Goal: Task Accomplishment & Management: Manage account settings

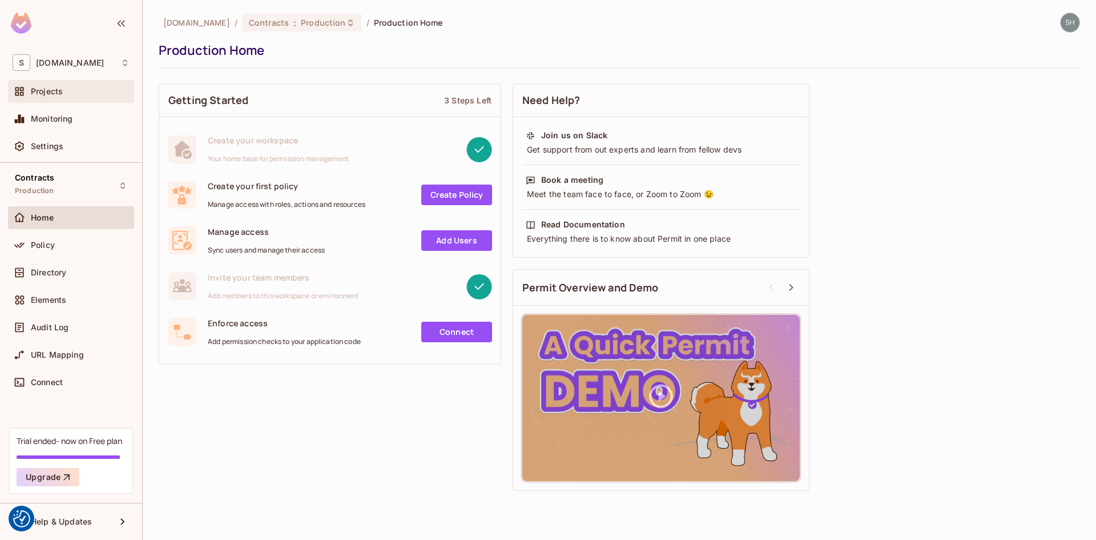
click at [44, 95] on span "Projects" at bounding box center [47, 91] width 32 height 9
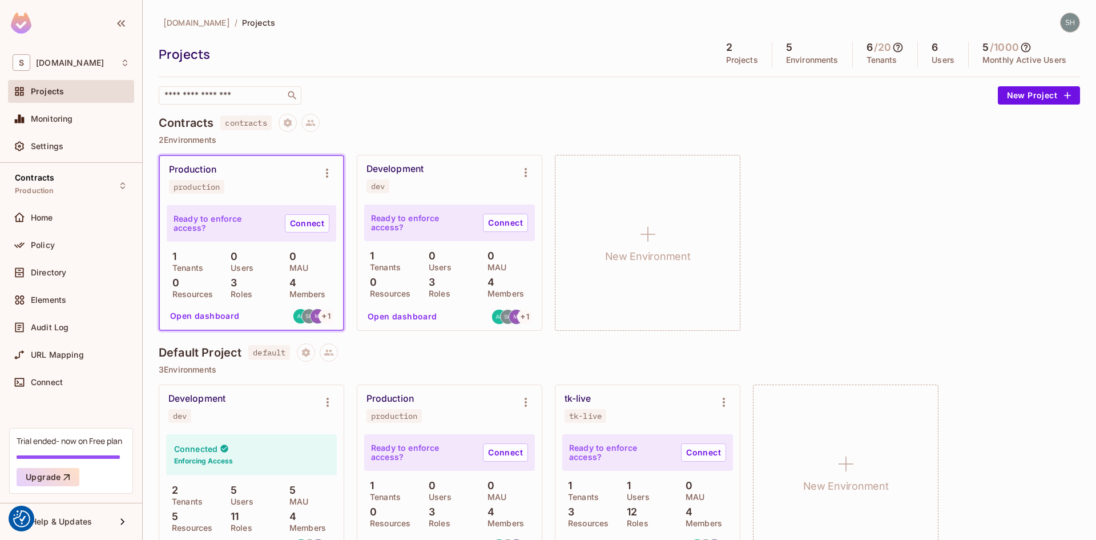
scroll to position [33, 0]
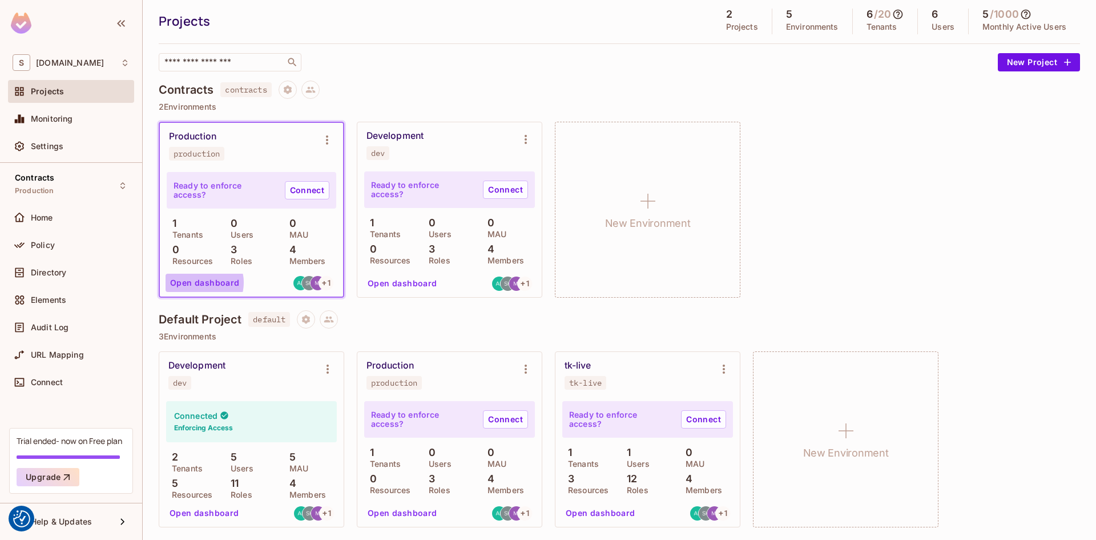
click at [201, 282] on button "Open dashboard" at bounding box center [205, 283] width 79 height 18
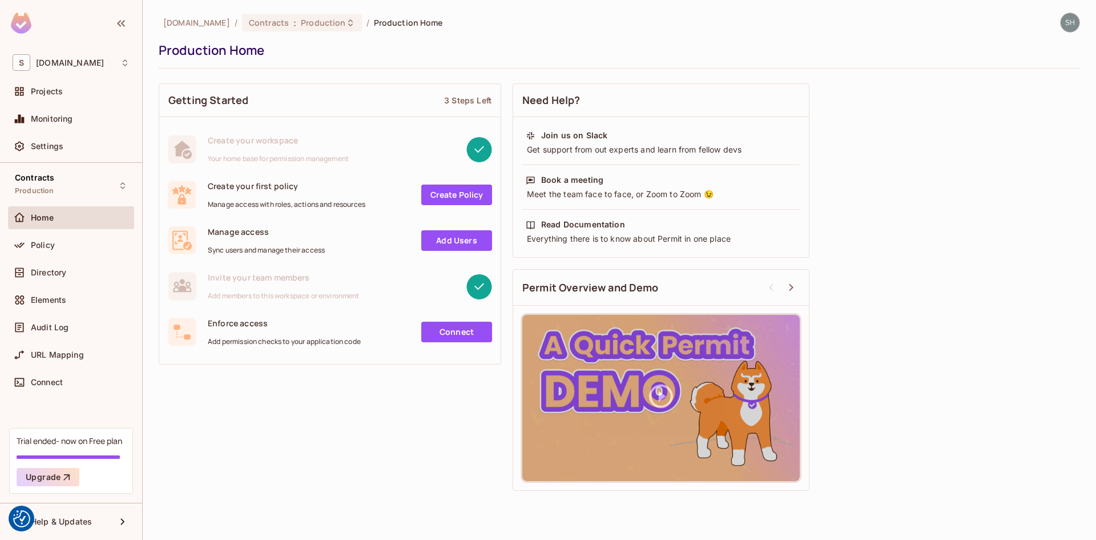
click at [445, 240] on link "Add Users" at bounding box center [456, 240] width 71 height 21
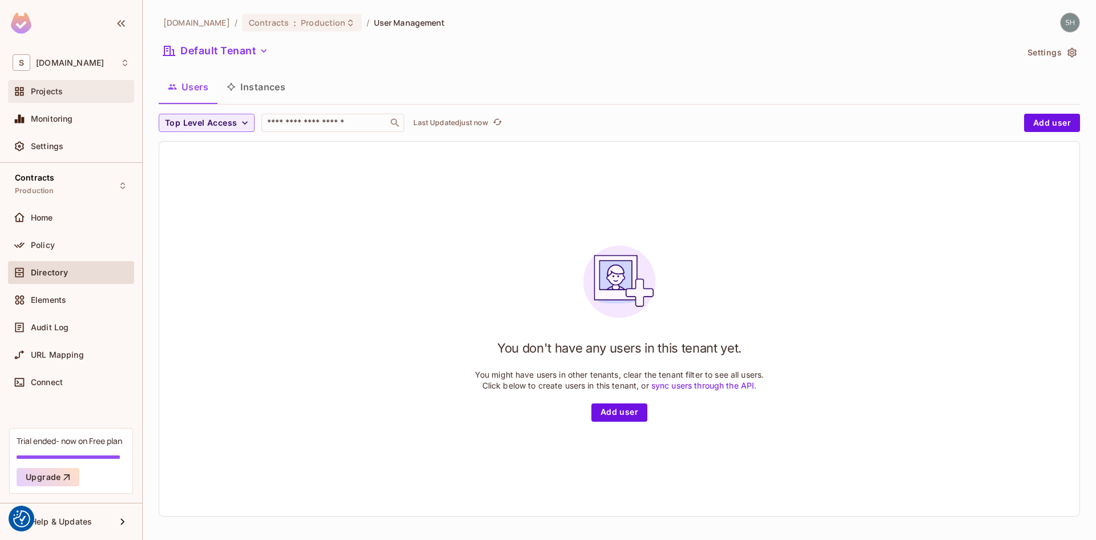
click at [45, 94] on span "Projects" at bounding box center [47, 91] width 32 height 9
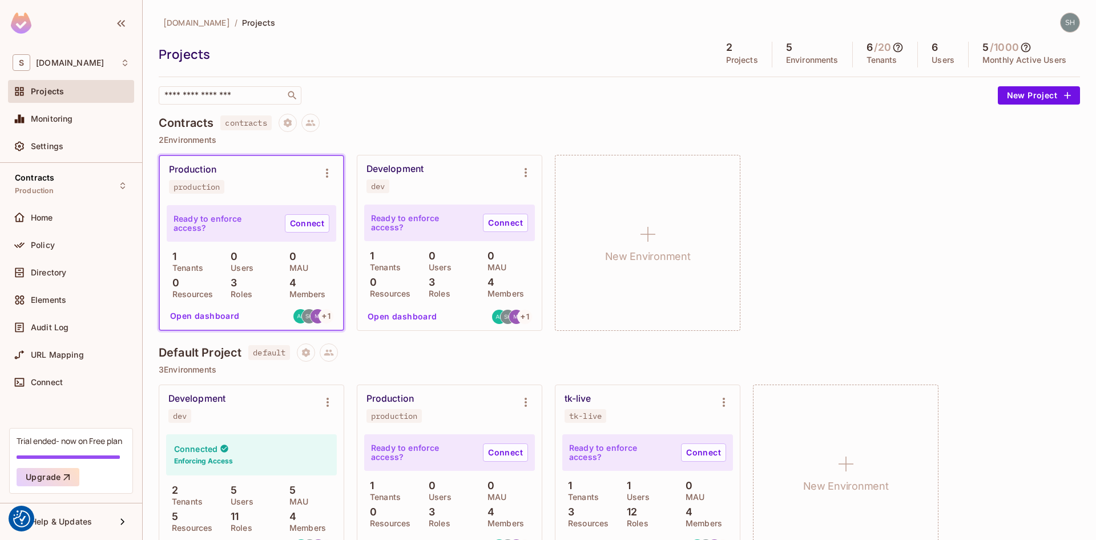
scroll to position [33, 0]
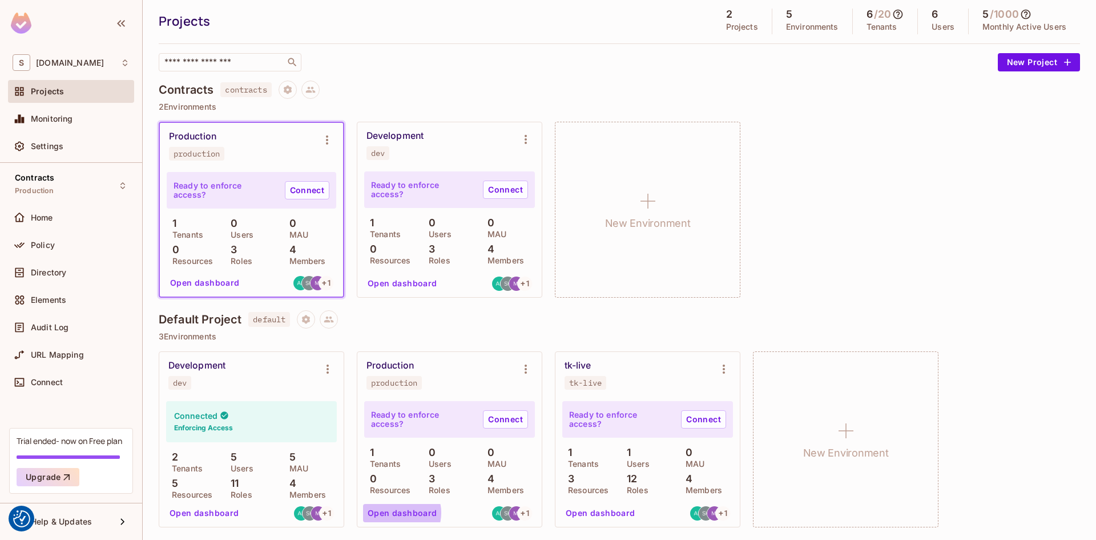
click at [399, 512] on button "Open dashboard" at bounding box center [402, 513] width 79 height 18
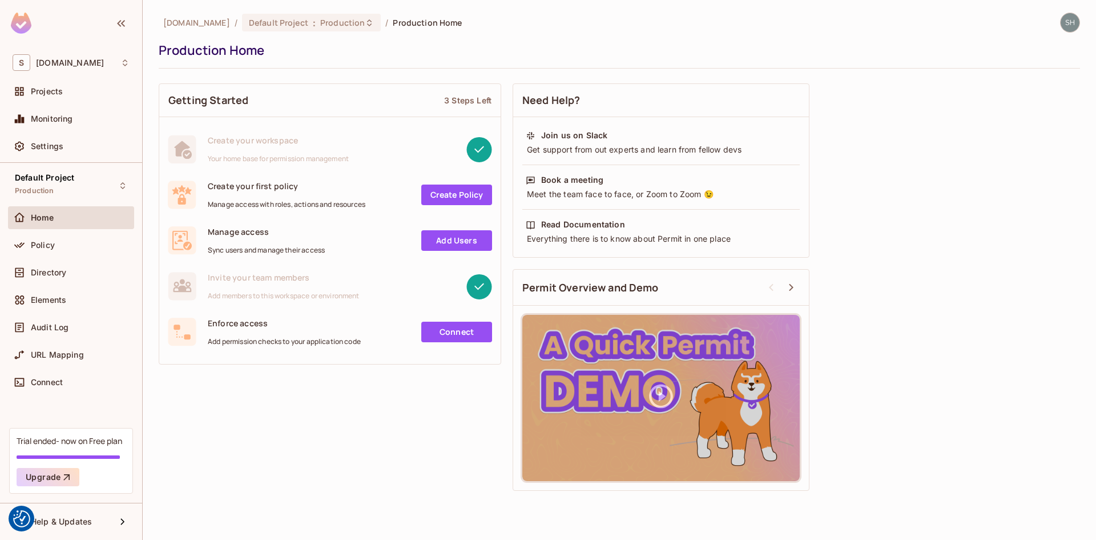
click at [459, 238] on link "Add Users" at bounding box center [456, 240] width 71 height 21
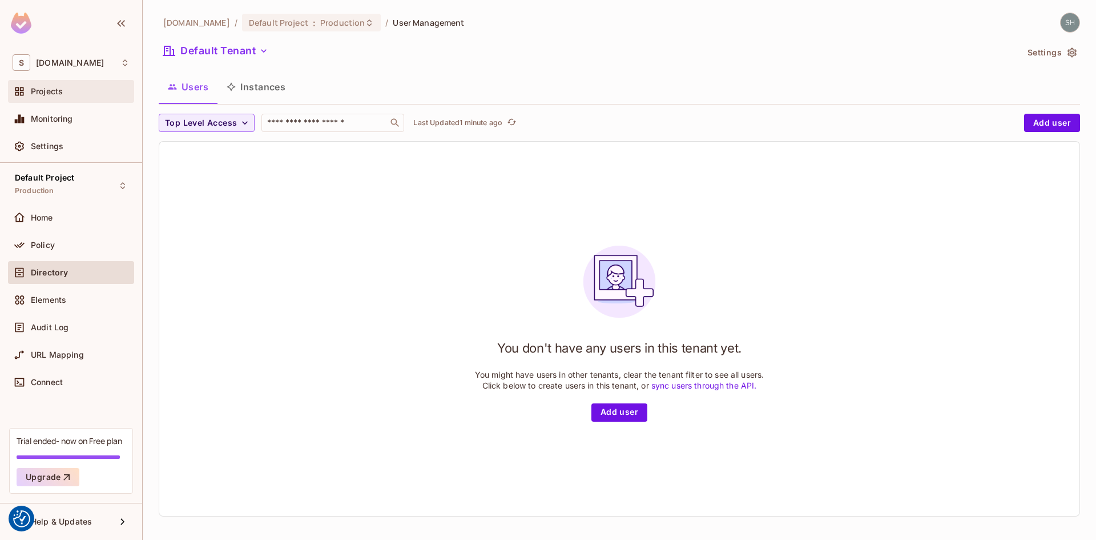
click at [29, 83] on div "Projects" at bounding box center [71, 91] width 126 height 23
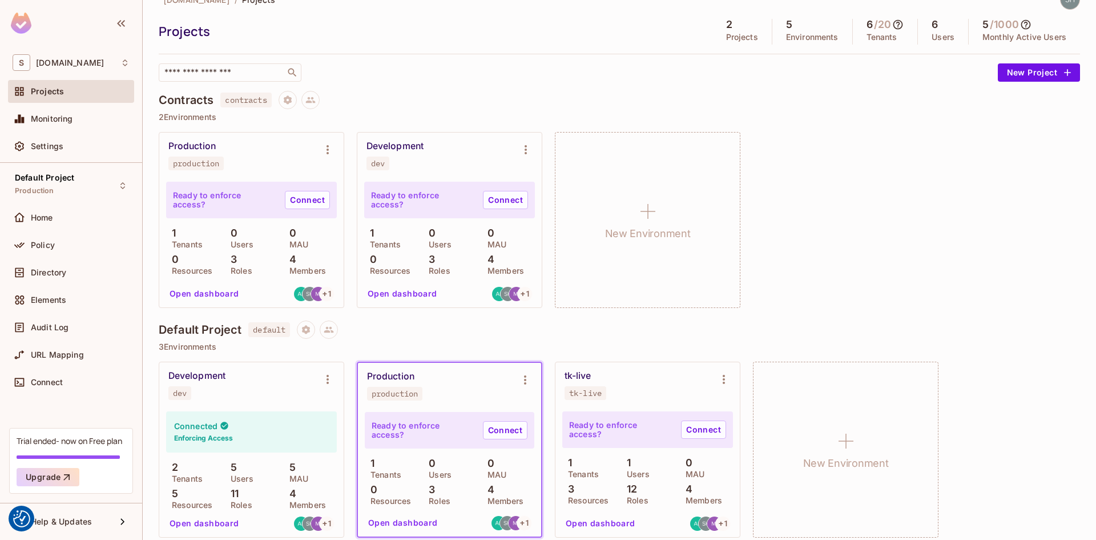
scroll to position [33, 0]
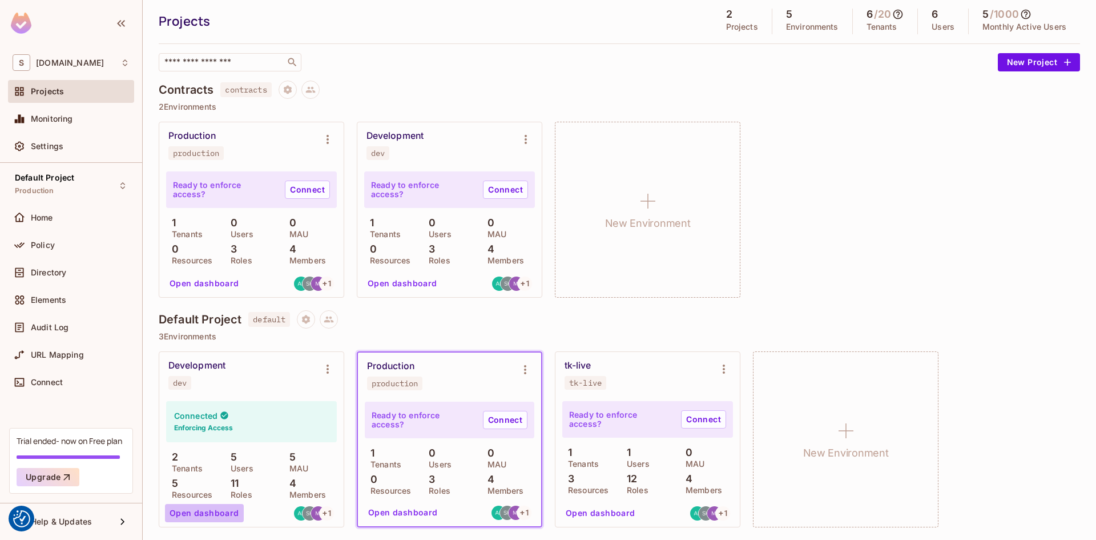
click at [213, 510] on button "Open dashboard" at bounding box center [204, 513] width 79 height 18
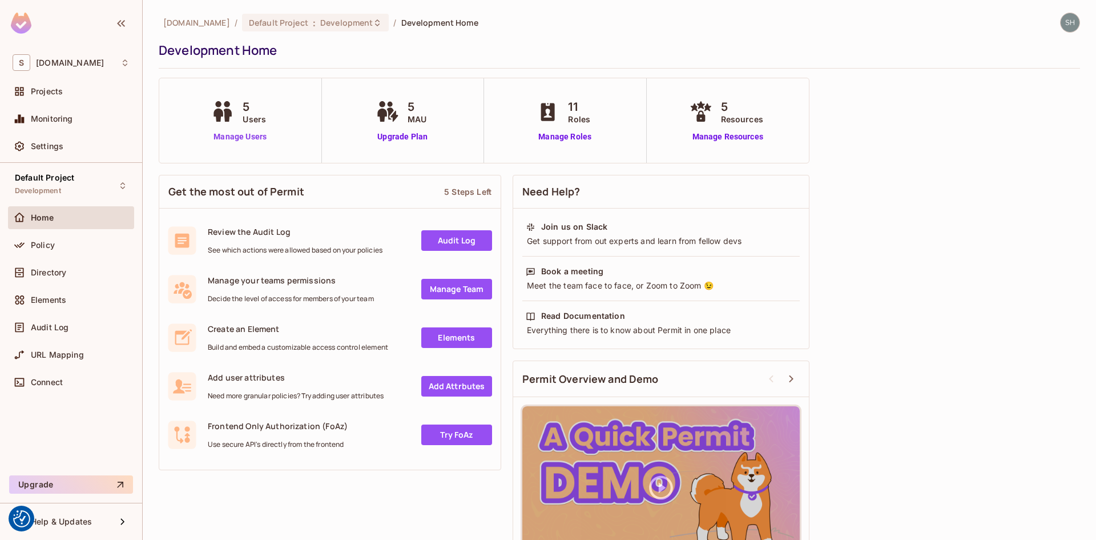
click at [238, 137] on link "Manage Users" at bounding box center [239, 137] width 63 height 12
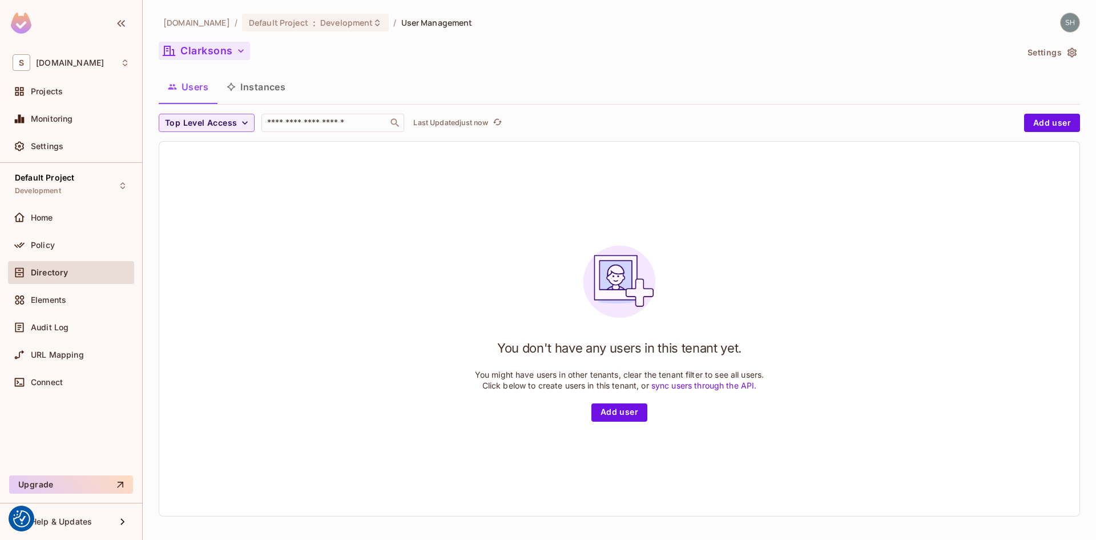
click at [241, 42] on button "Clarksons" at bounding box center [204, 51] width 91 height 18
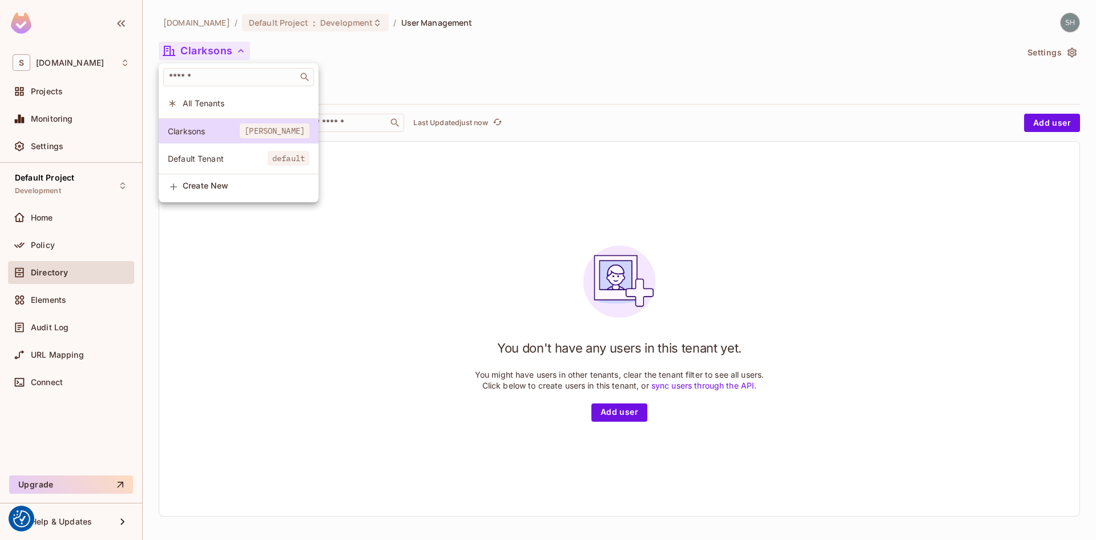
click at [200, 156] on span "Default Tenant" at bounding box center [218, 158] width 100 height 11
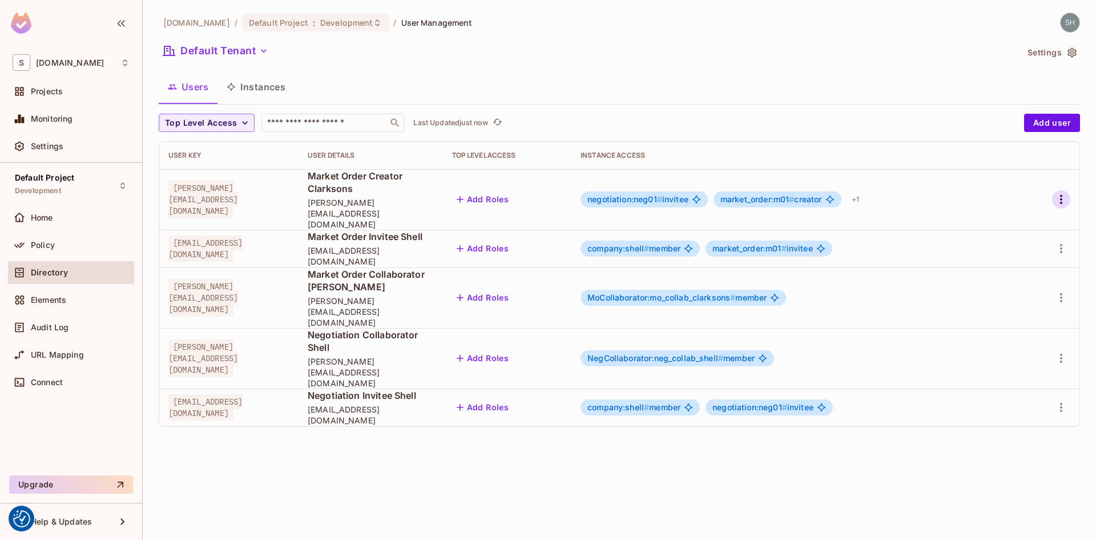
click at [1062, 192] on icon "button" at bounding box center [1062, 199] width 14 height 14
click at [516, 471] on div at bounding box center [548, 270] width 1096 height 540
click at [1060, 192] on icon "button" at bounding box center [1062, 199] width 14 height 14
click at [1001, 214] on div "Edit" at bounding box center [1001, 214] width 15 height 11
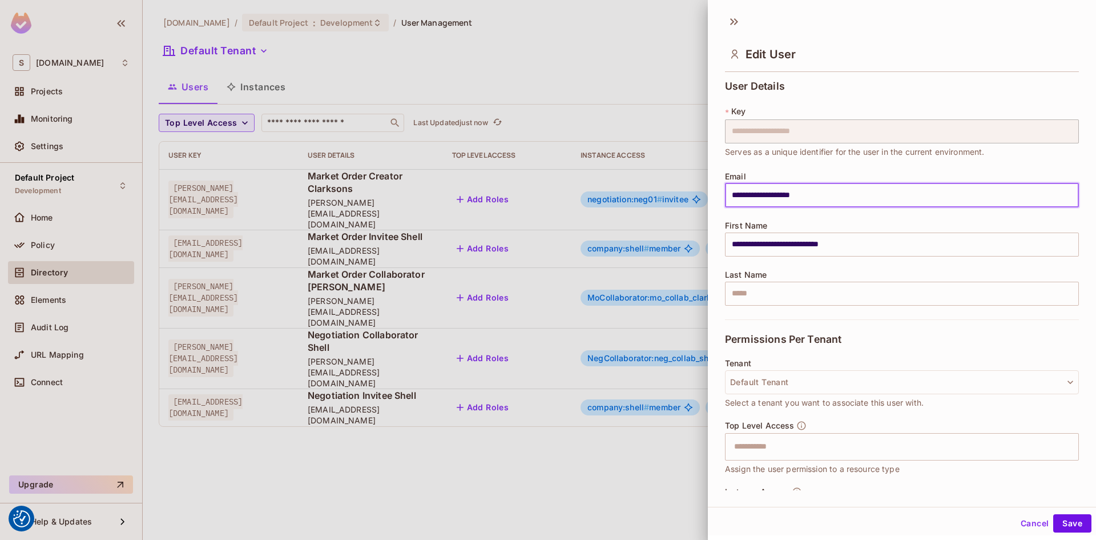
drag, startPoint x: 828, startPoint y: 198, endPoint x: 729, endPoint y: 198, distance: 99.4
click at [729, 198] on input "**********" at bounding box center [902, 195] width 354 height 24
click at [1025, 530] on button "Cancel" at bounding box center [1035, 523] width 37 height 18
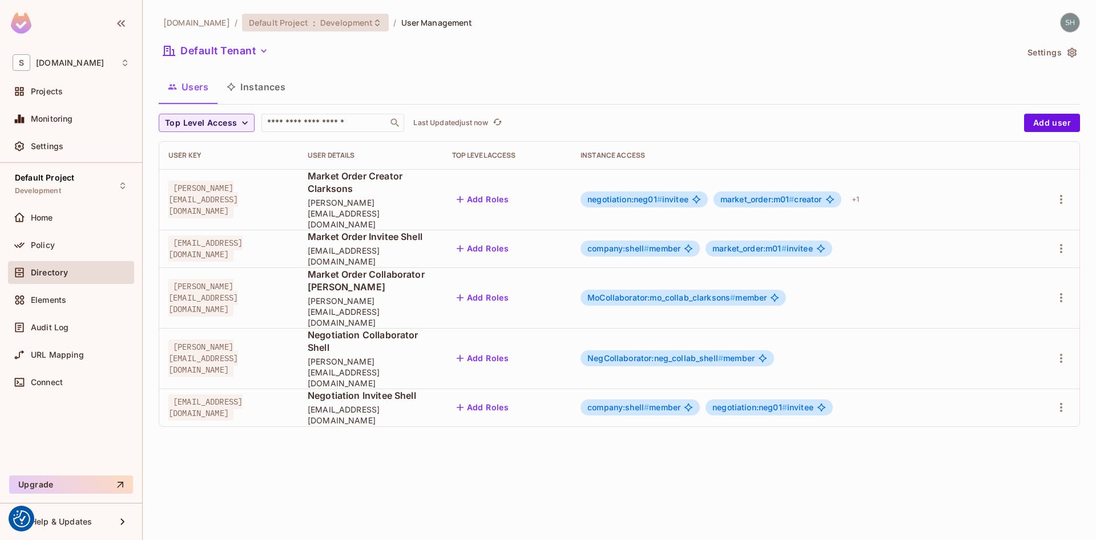
click at [375, 25] on icon at bounding box center [377, 22] width 5 height 7
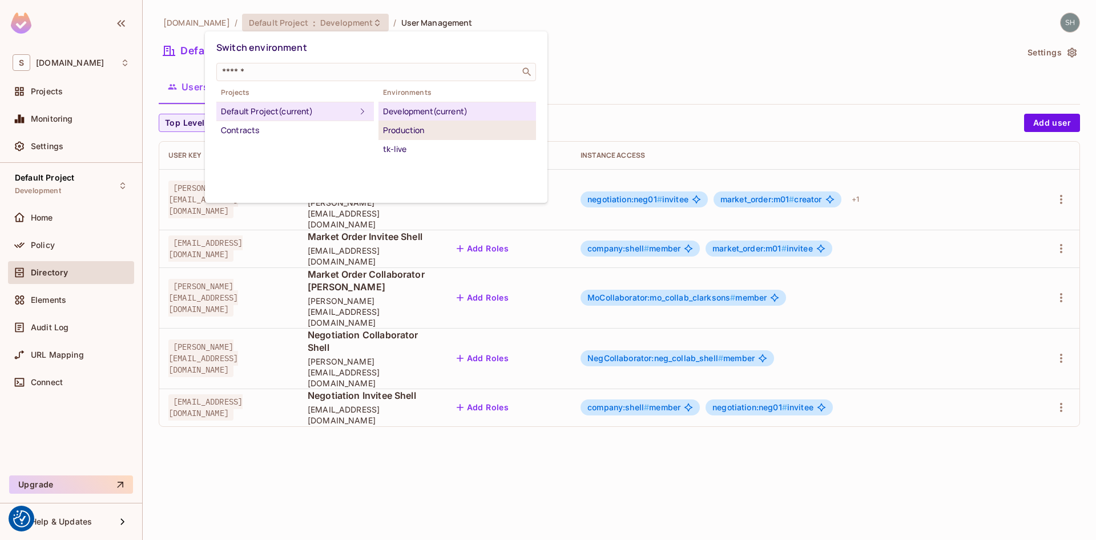
click at [403, 131] on div "Production" at bounding box center [457, 130] width 148 height 14
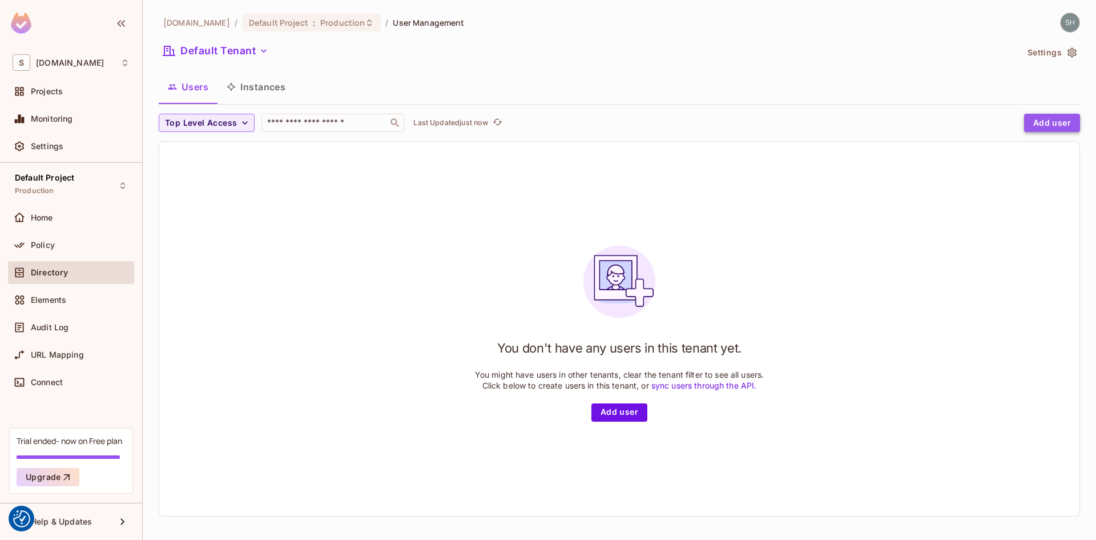
click at [1042, 123] on button "Add user" at bounding box center [1053, 123] width 56 height 18
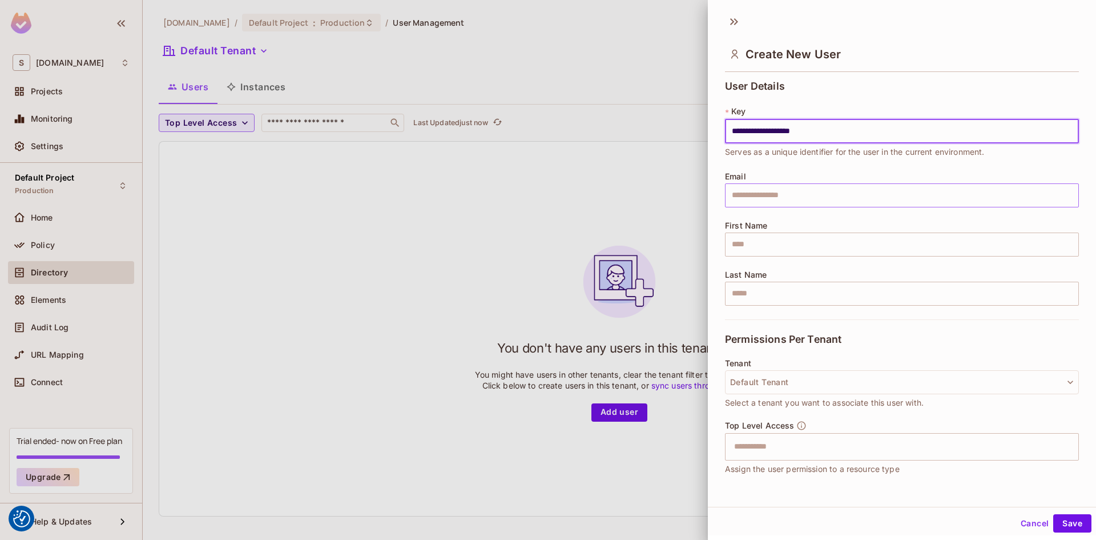
type input "**********"
click at [774, 195] on input "text" at bounding box center [902, 195] width 354 height 24
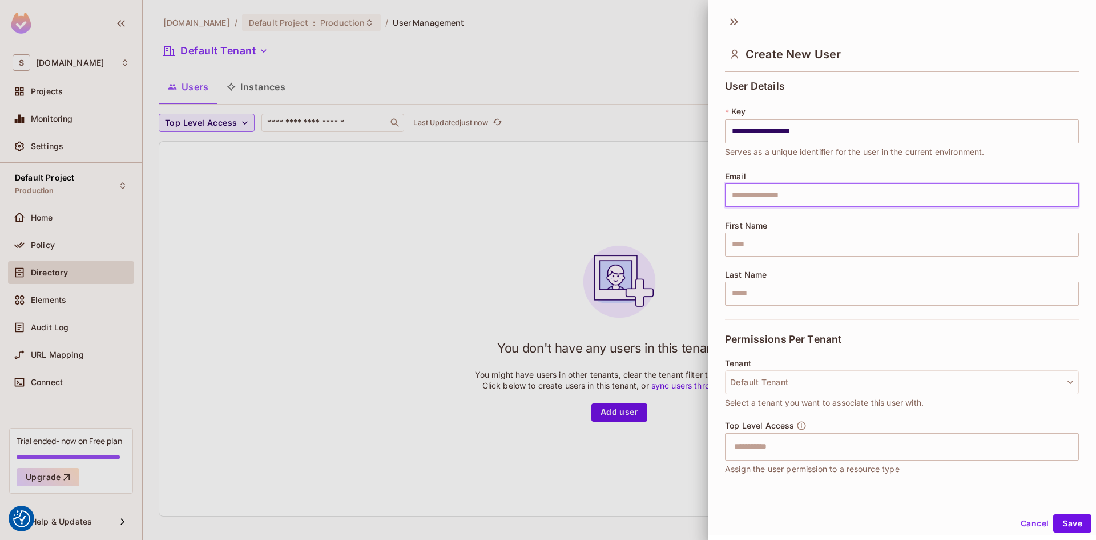
paste input "**********"
type input "**********"
click at [773, 248] on input "text" at bounding box center [902, 244] width 354 height 24
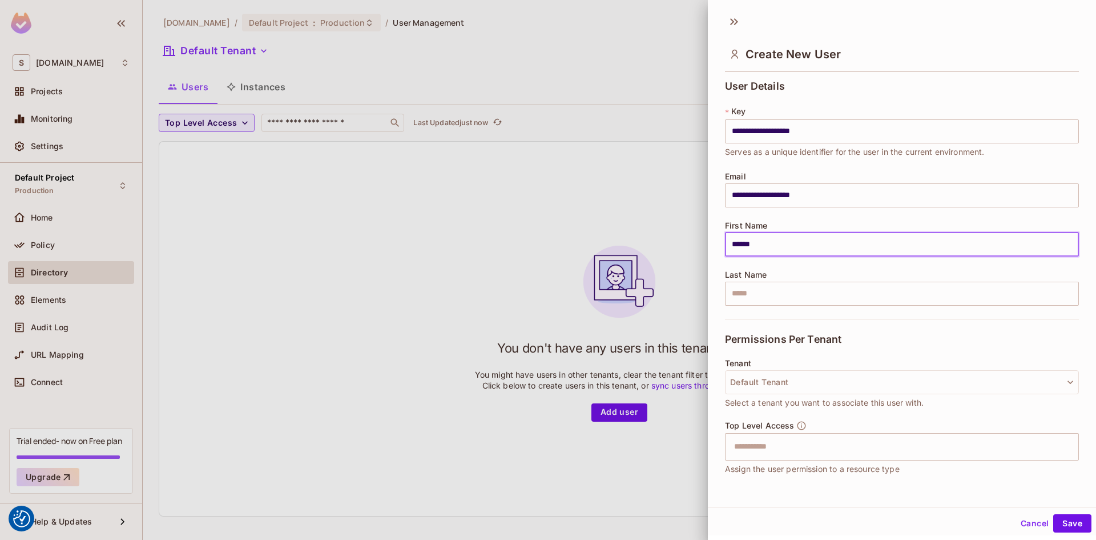
type input "******"
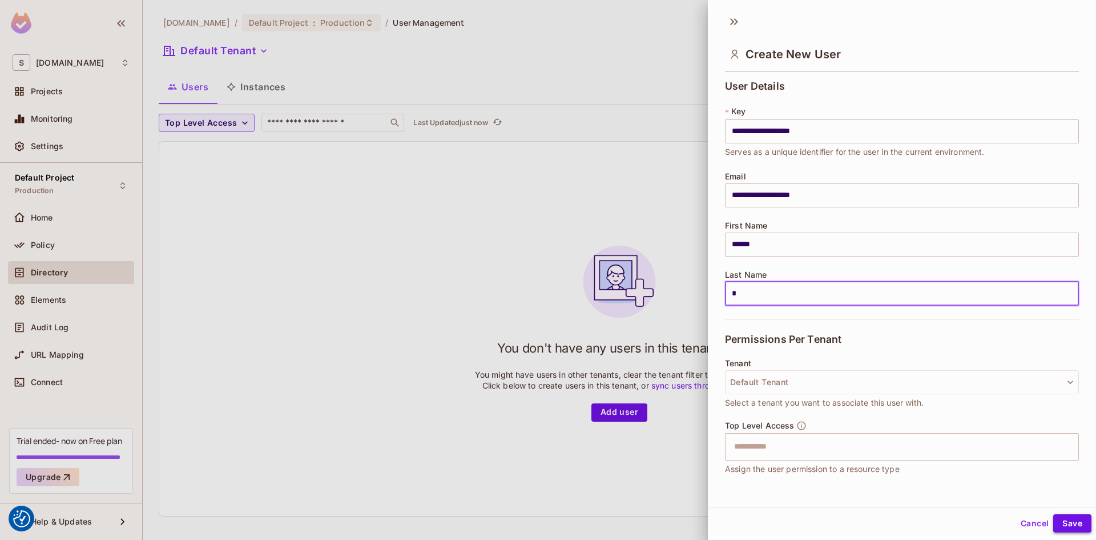
type input "*"
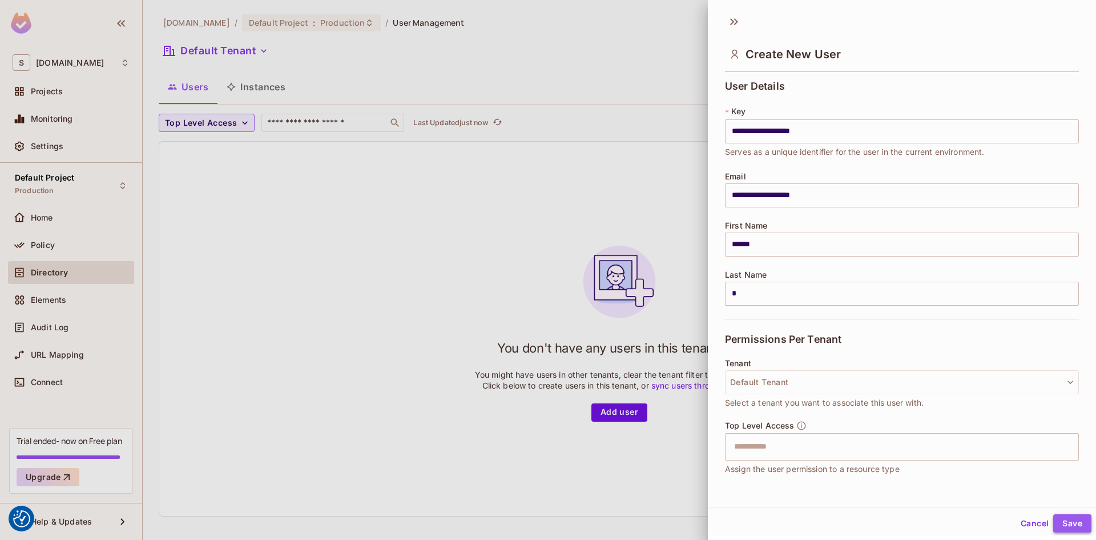
click at [1058, 523] on button "Save" at bounding box center [1073, 523] width 38 height 18
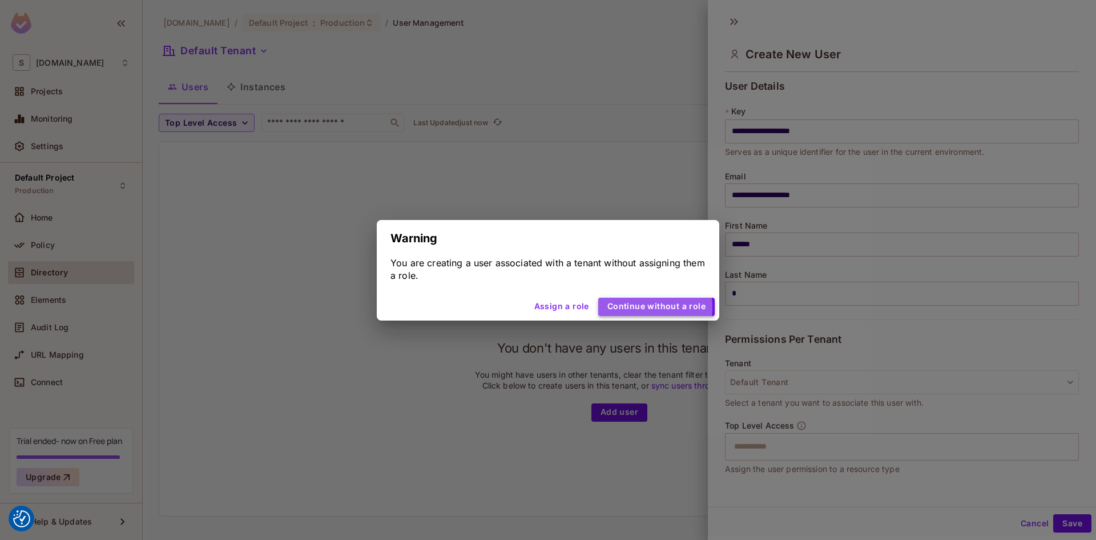
click at [644, 307] on button "Continue without a role" at bounding box center [656, 307] width 116 height 18
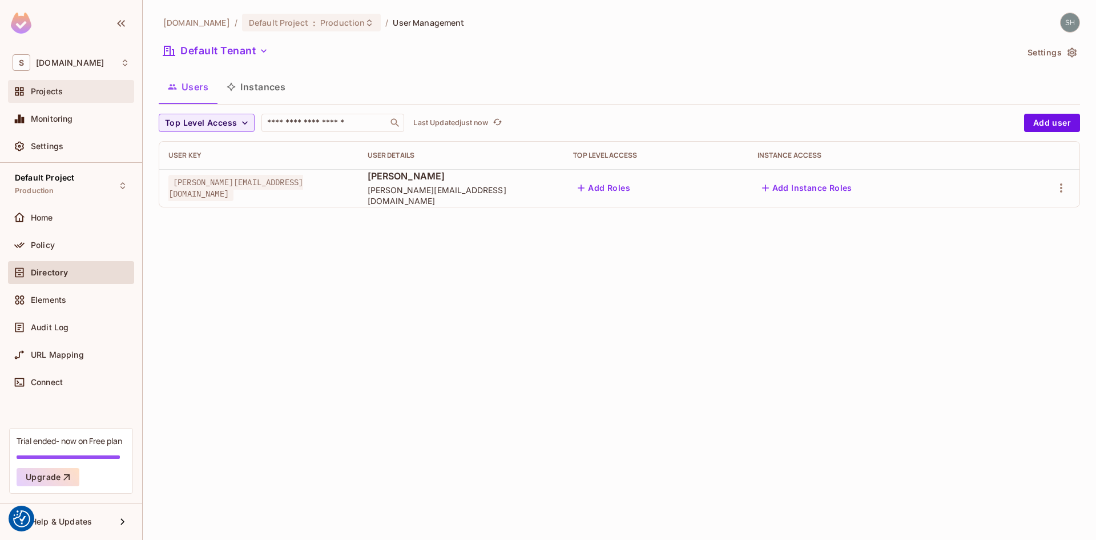
click at [54, 88] on span "Projects" at bounding box center [47, 91] width 32 height 9
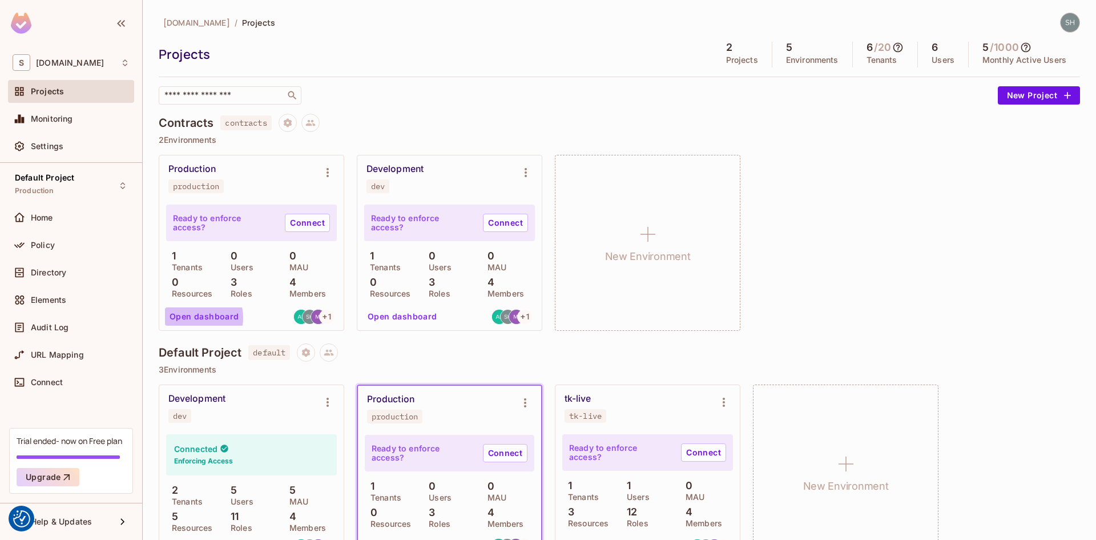
click at [191, 318] on button "Open dashboard" at bounding box center [204, 316] width 79 height 18
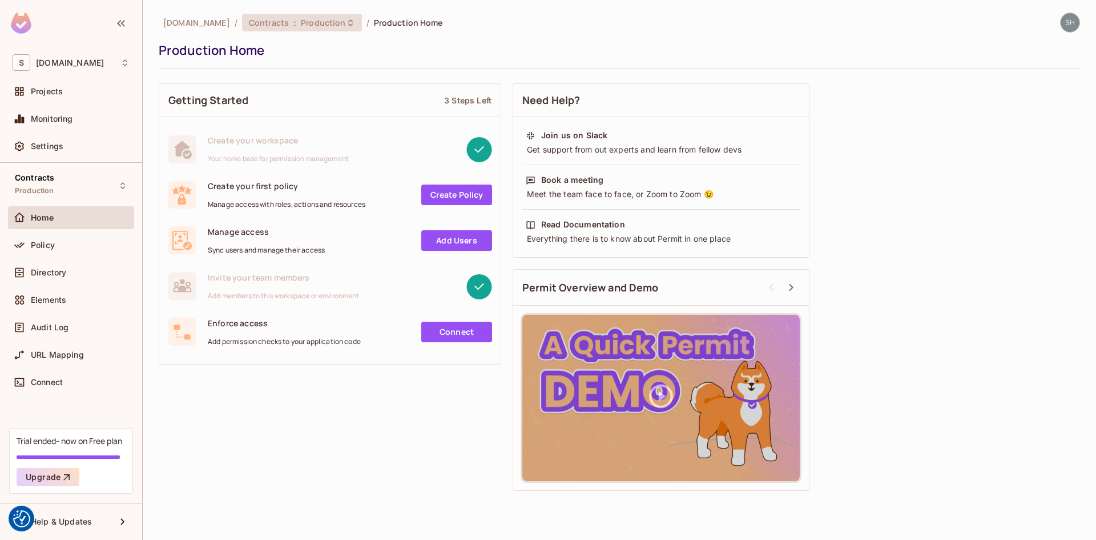
click at [346, 23] on icon at bounding box center [350, 22] width 9 height 9
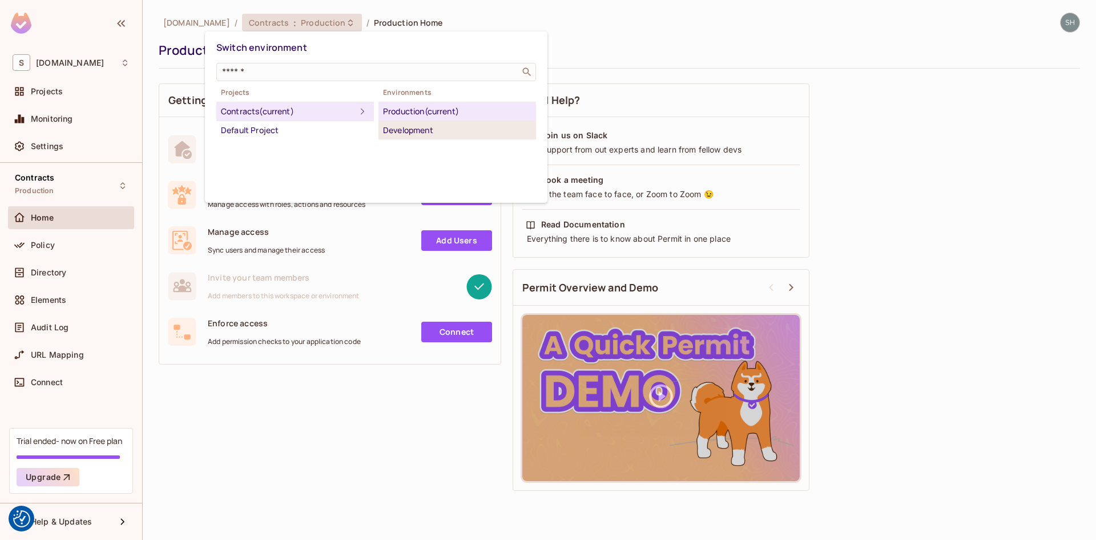
click at [399, 131] on div "Development" at bounding box center [457, 130] width 148 height 14
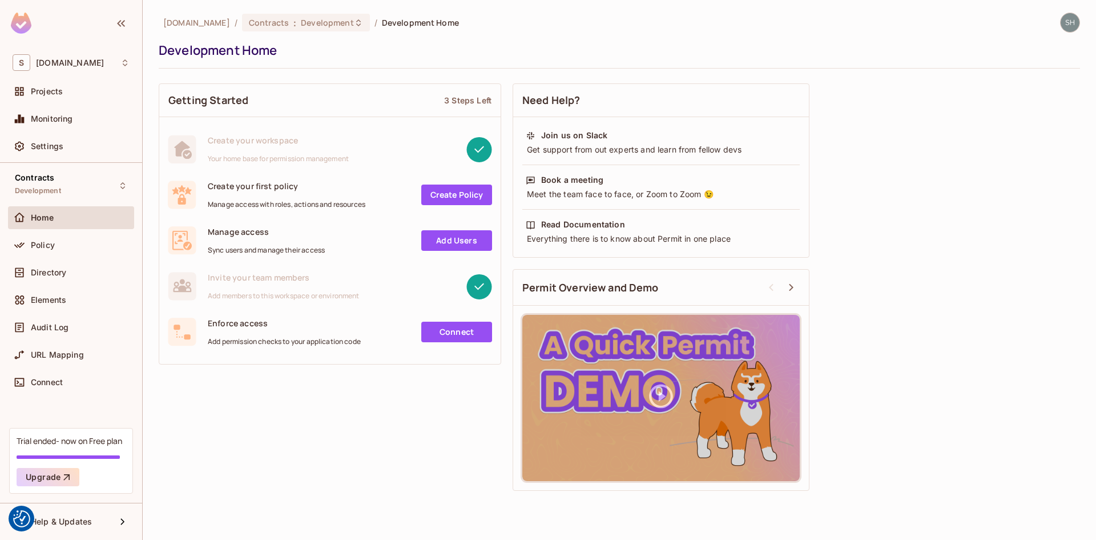
click at [448, 239] on link "Add Users" at bounding box center [456, 240] width 71 height 21
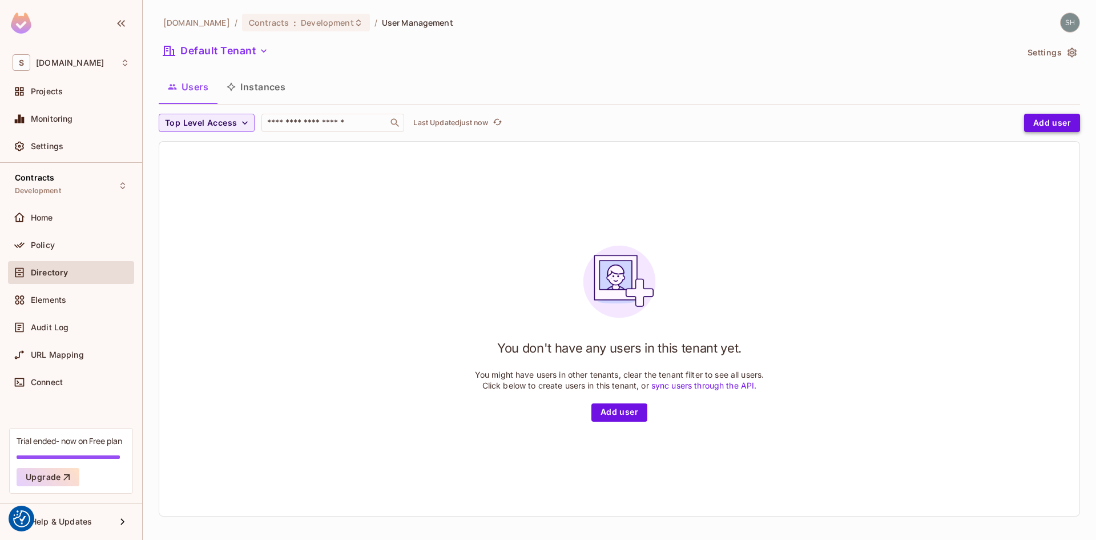
click at [1035, 122] on button "Add user" at bounding box center [1053, 123] width 56 height 18
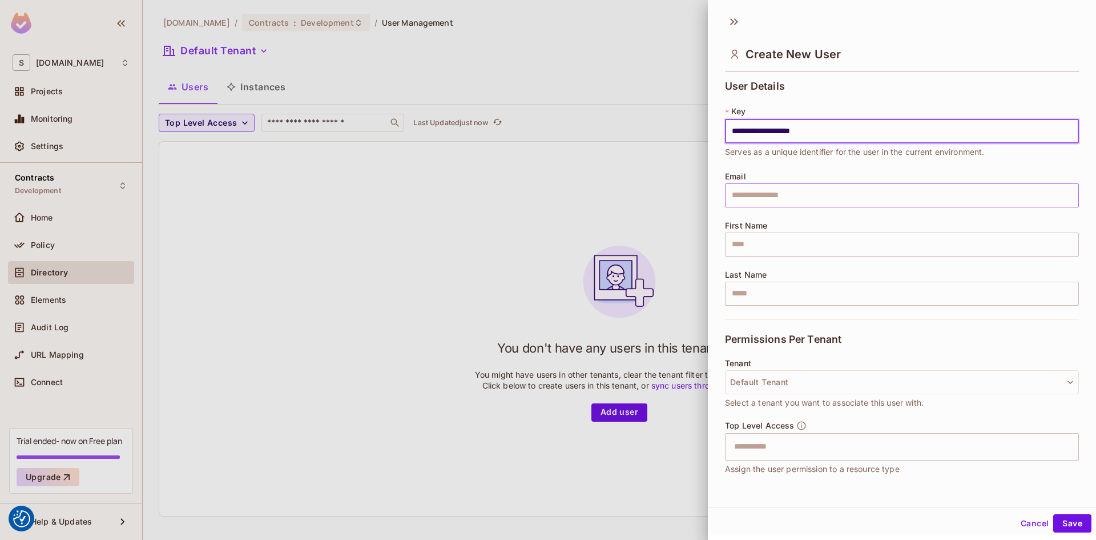
type input "**********"
click at [773, 197] on input "text" at bounding box center [902, 195] width 354 height 24
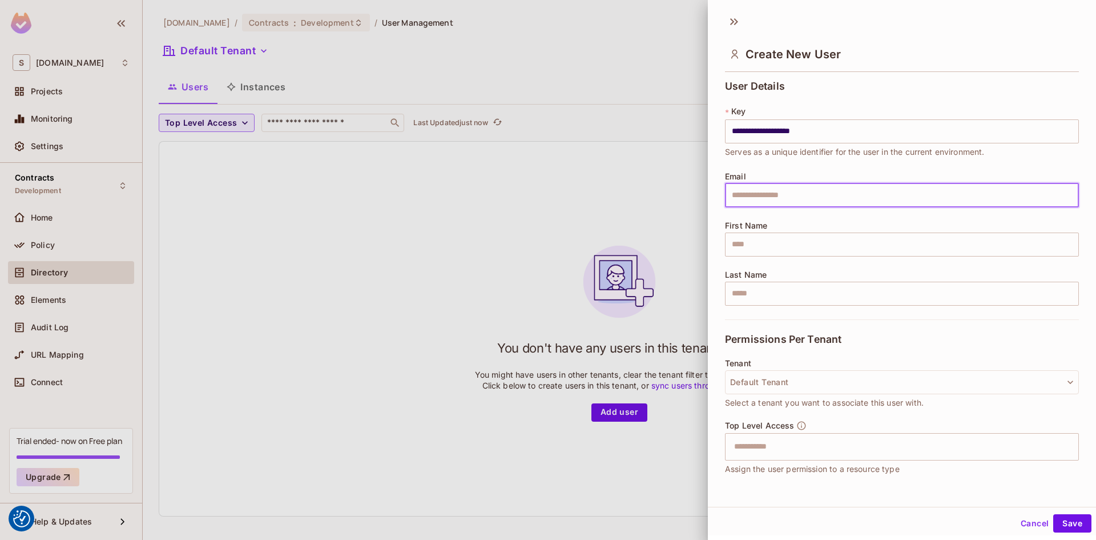
paste input "**********"
type input "**********"
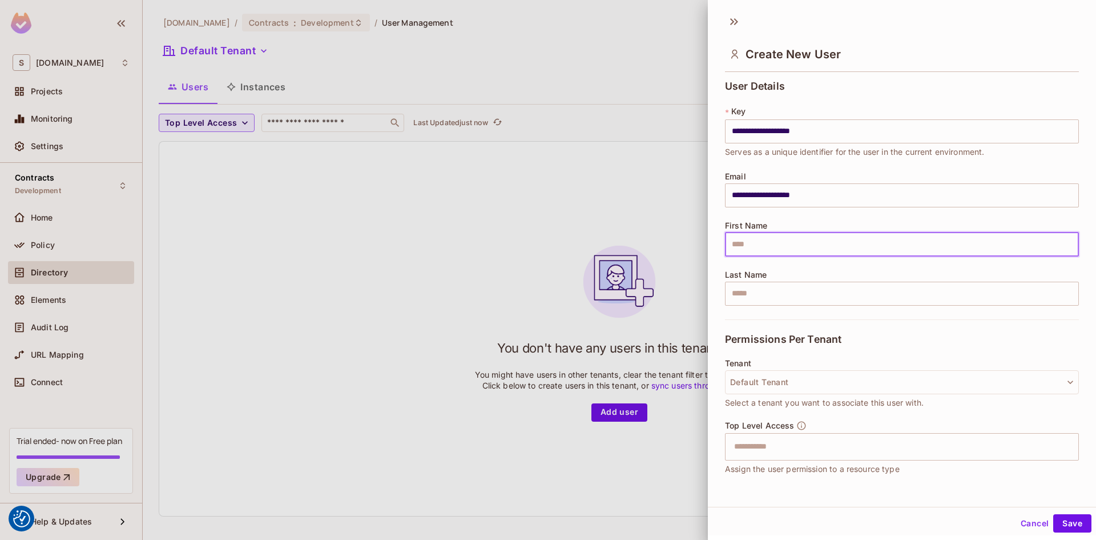
click at [766, 243] on input "text" at bounding box center [902, 244] width 354 height 24
type input "******"
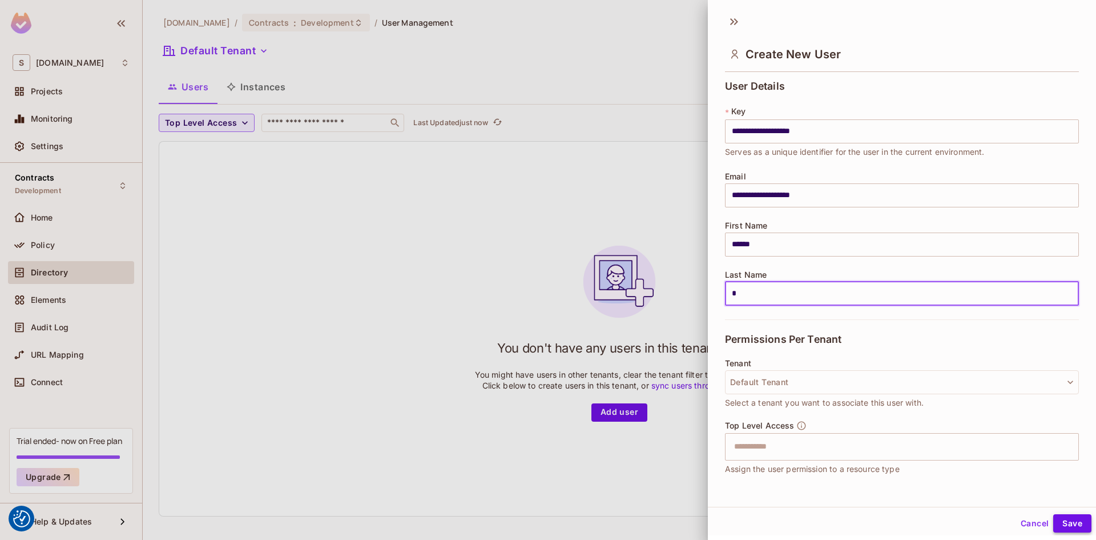
type input "*"
click at [1068, 524] on button "Save" at bounding box center [1073, 523] width 38 height 18
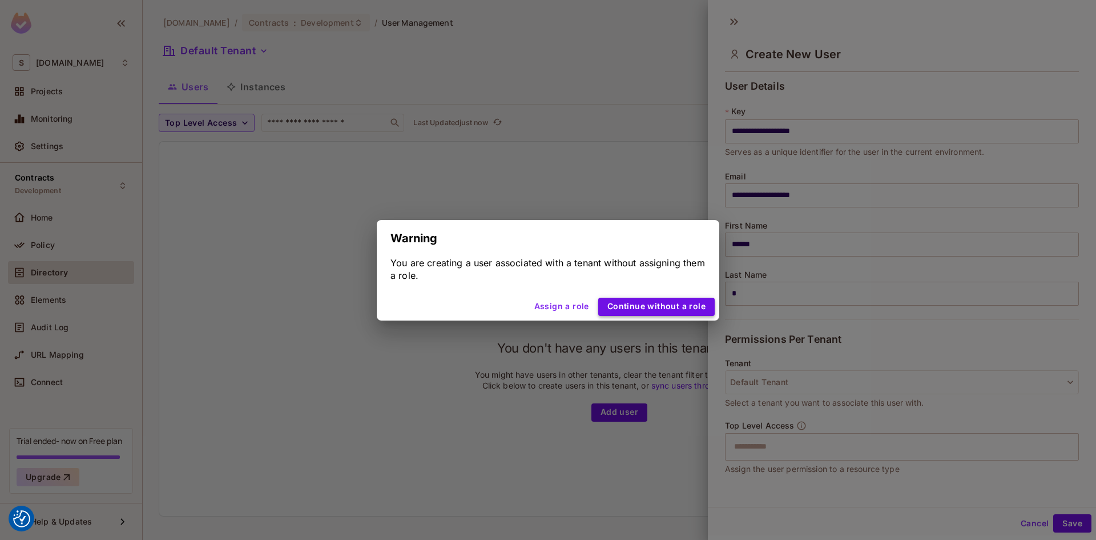
click at [650, 309] on button "Continue without a role" at bounding box center [656, 307] width 116 height 18
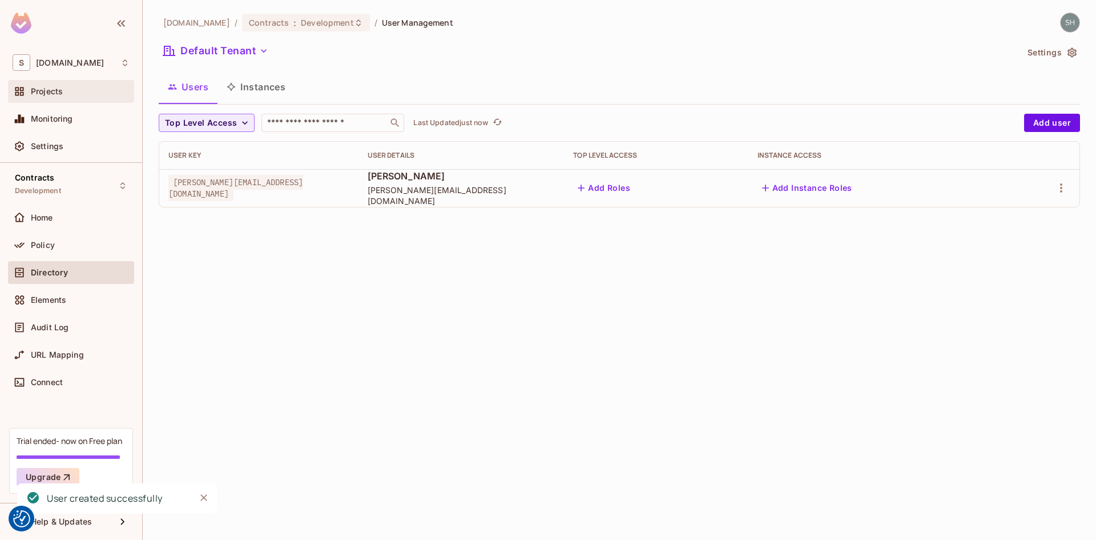
click at [57, 91] on span "Projects" at bounding box center [47, 91] width 32 height 9
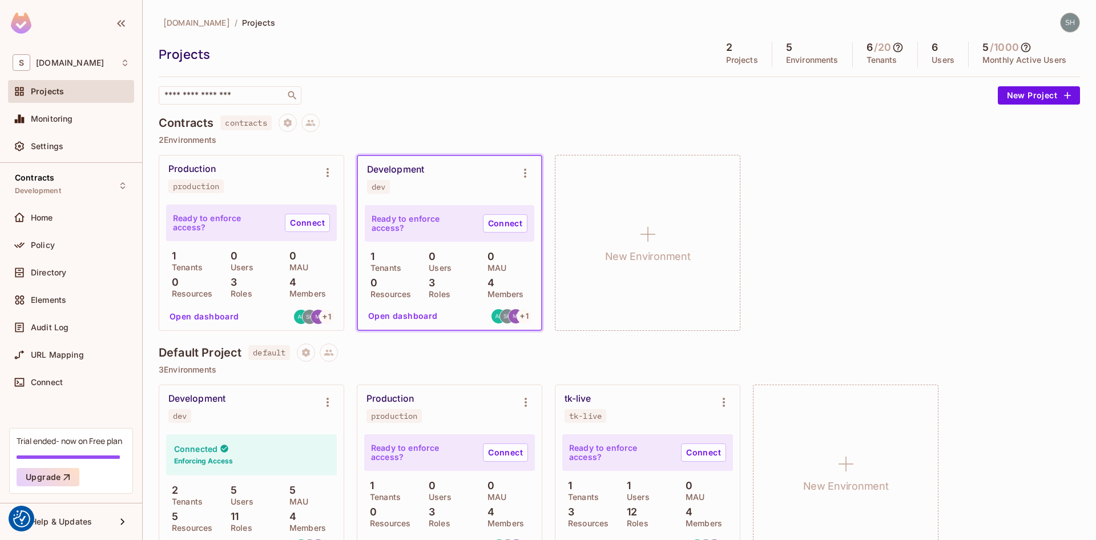
click at [893, 45] on icon at bounding box center [898, 47] width 11 height 11
click at [910, 163] on div at bounding box center [548, 270] width 1096 height 540
click at [222, 315] on button "Open dashboard" at bounding box center [204, 316] width 79 height 18
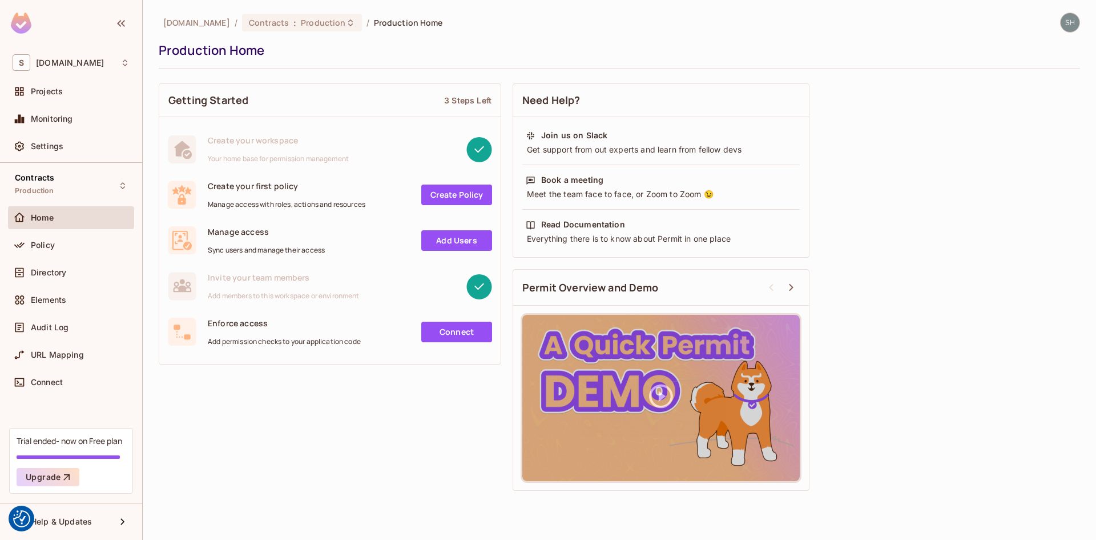
click at [453, 243] on link "Add Users" at bounding box center [456, 240] width 71 height 21
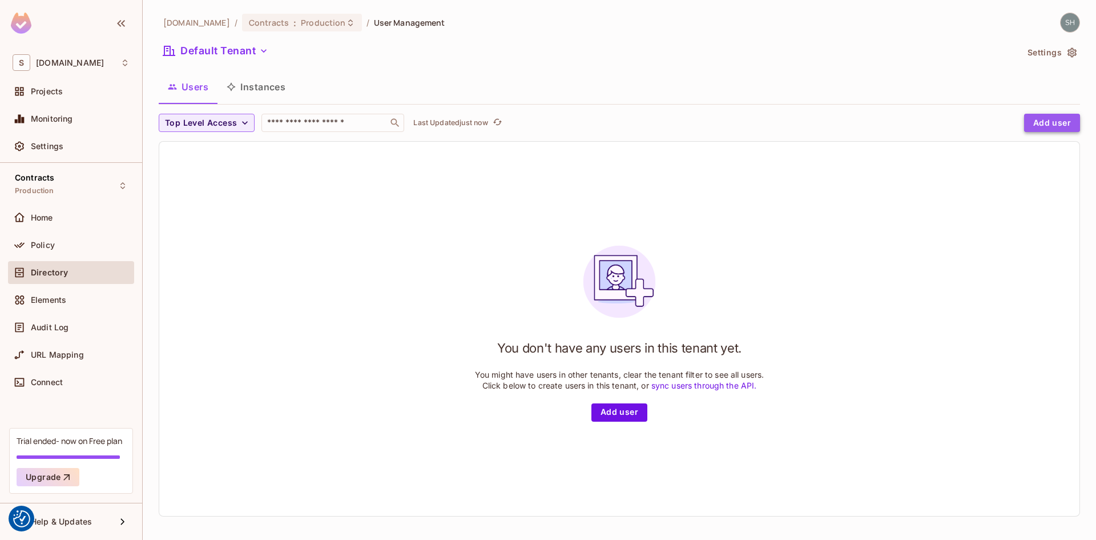
click at [1047, 122] on button "Add user" at bounding box center [1053, 123] width 56 height 18
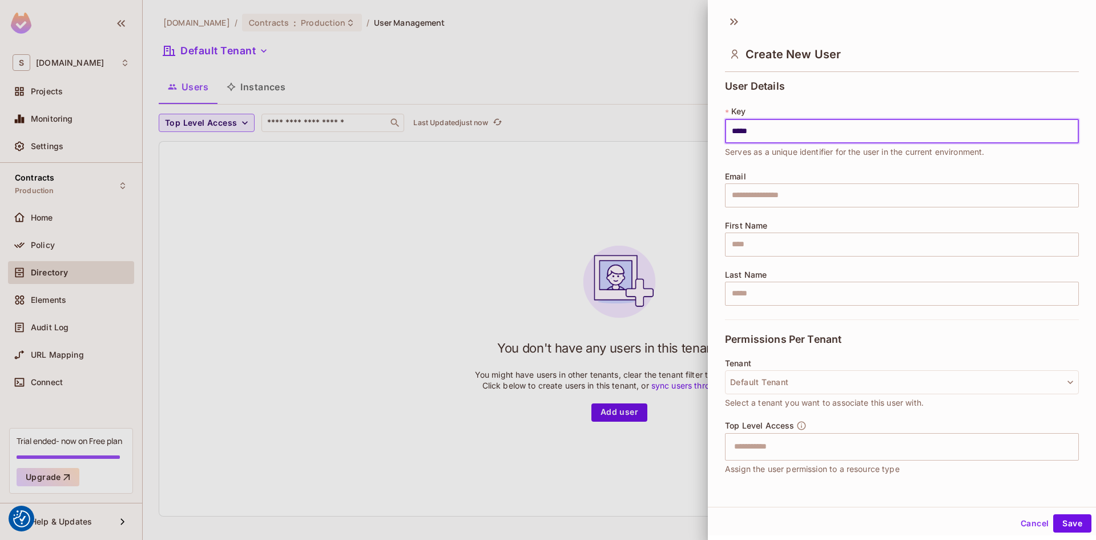
type input "*****"
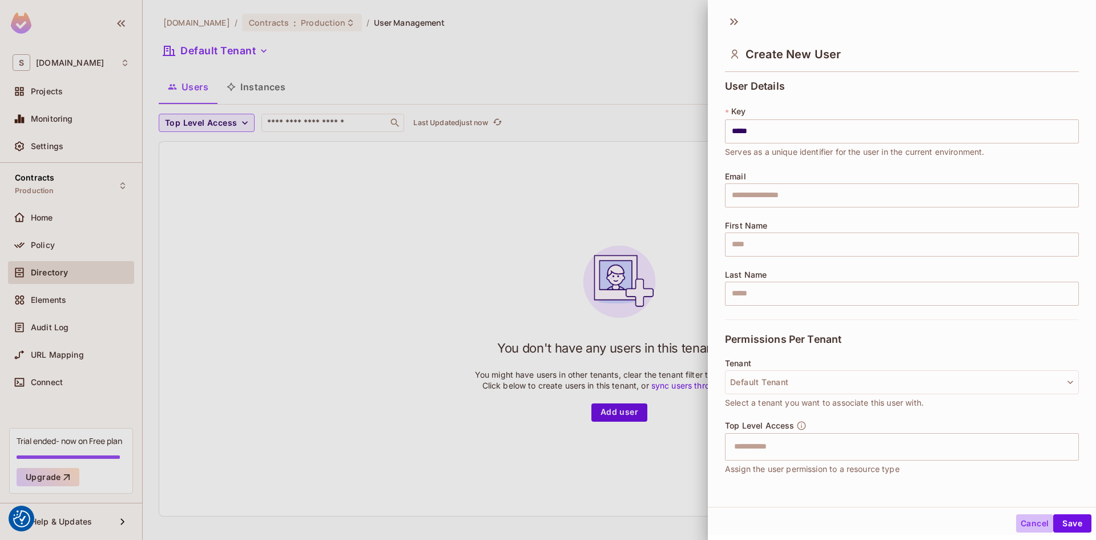
click at [1023, 524] on button "Cancel" at bounding box center [1035, 523] width 37 height 18
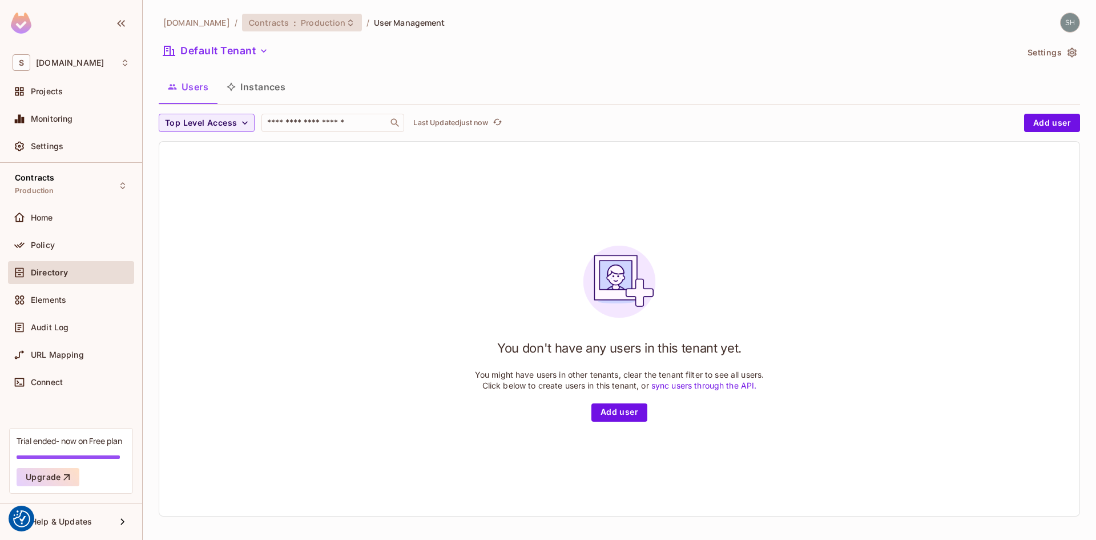
click at [346, 19] on icon at bounding box center [350, 22] width 9 height 9
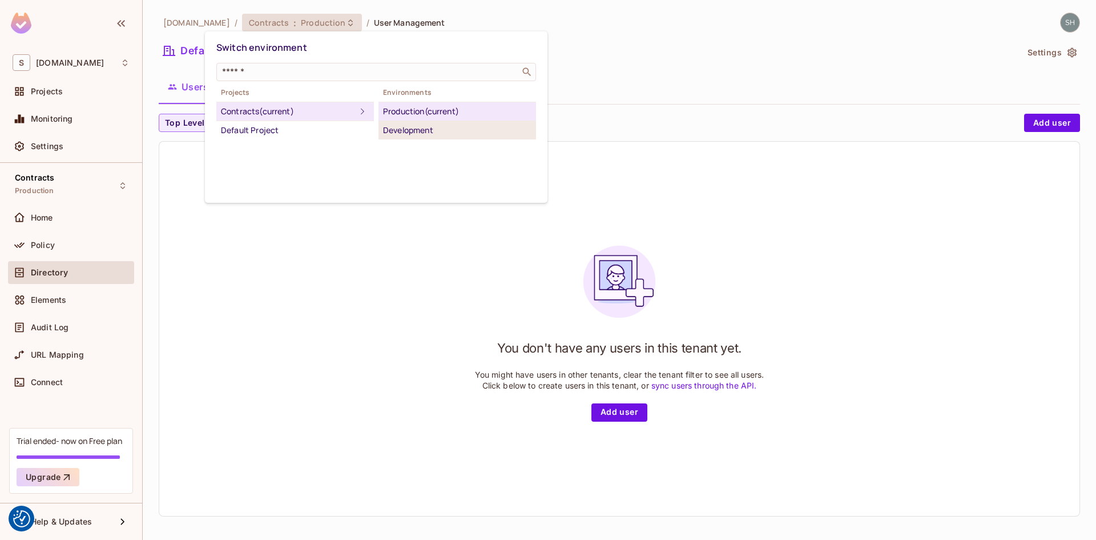
click at [414, 126] on div "Development" at bounding box center [457, 130] width 148 height 14
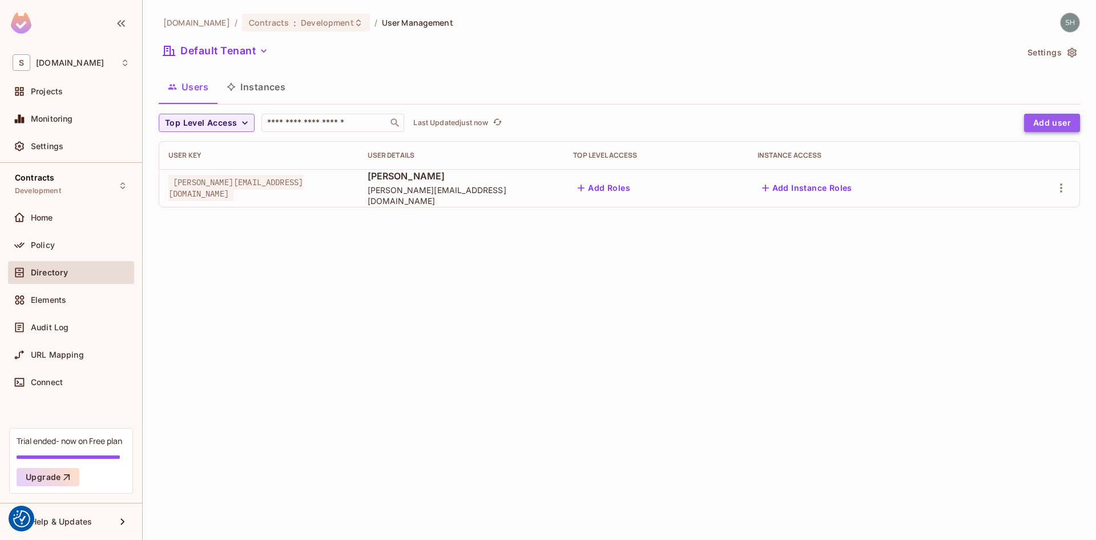
click at [1057, 121] on button "Add user" at bounding box center [1053, 123] width 56 height 18
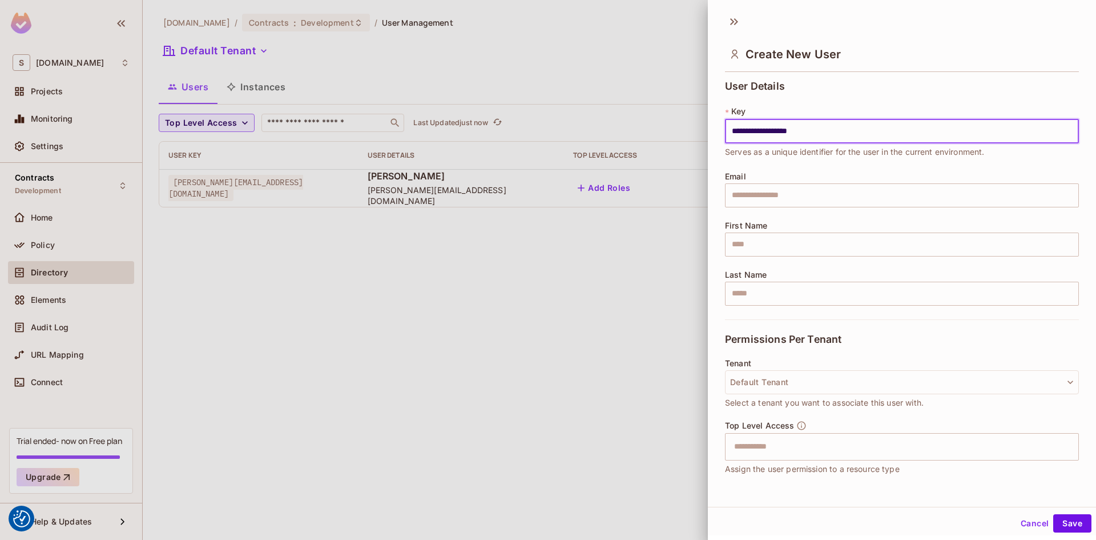
drag, startPoint x: 831, startPoint y: 132, endPoint x: 688, endPoint y: 132, distance: 143.3
click at [688, 132] on div "**********" at bounding box center [548, 270] width 1096 height 540
type input "**********"
click at [776, 192] on input "text" at bounding box center [902, 195] width 354 height 24
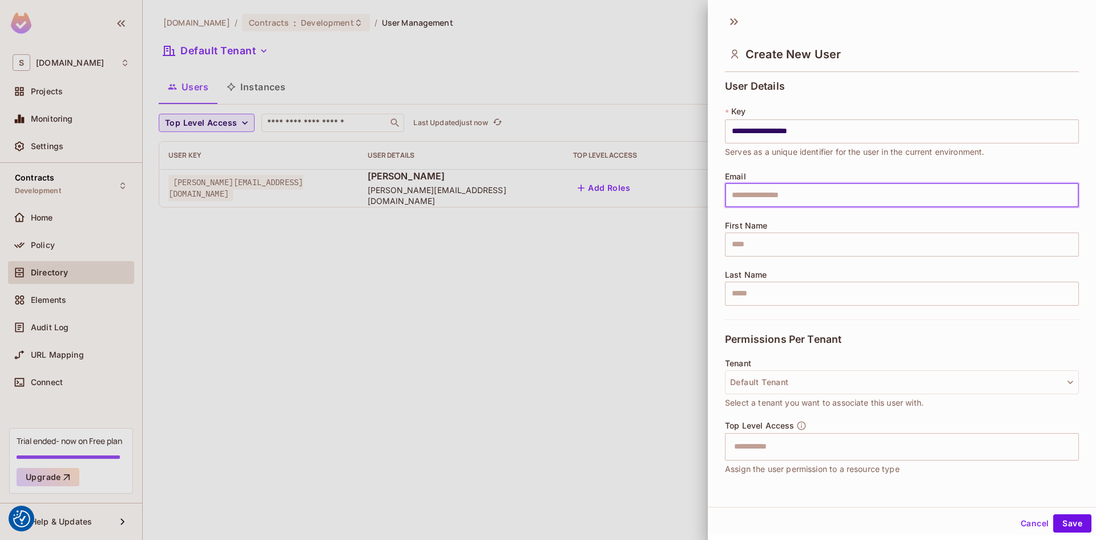
paste input "**********"
type input "**********"
click at [754, 239] on input "text" at bounding box center [902, 244] width 354 height 24
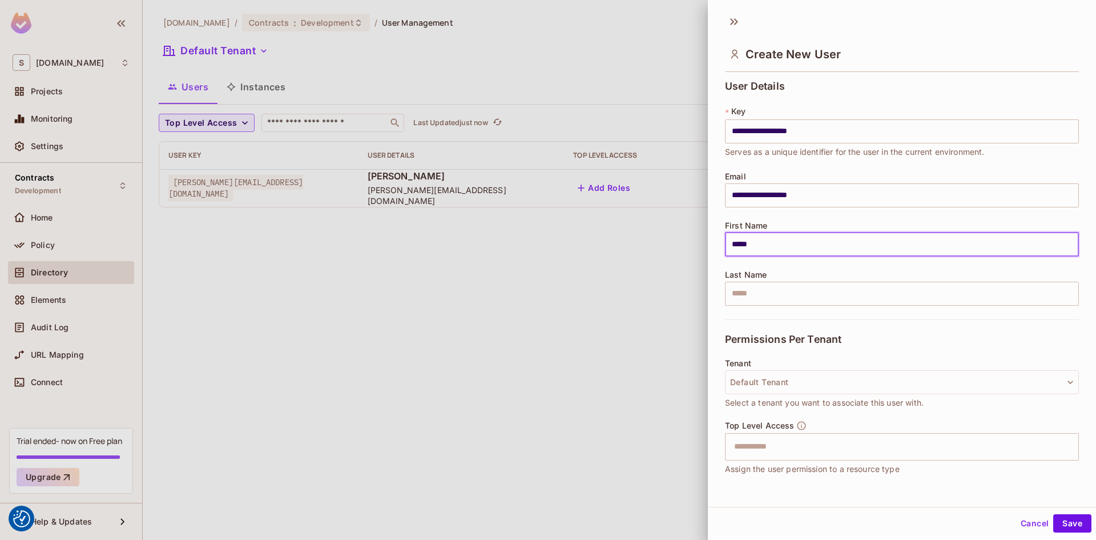
type input "*****"
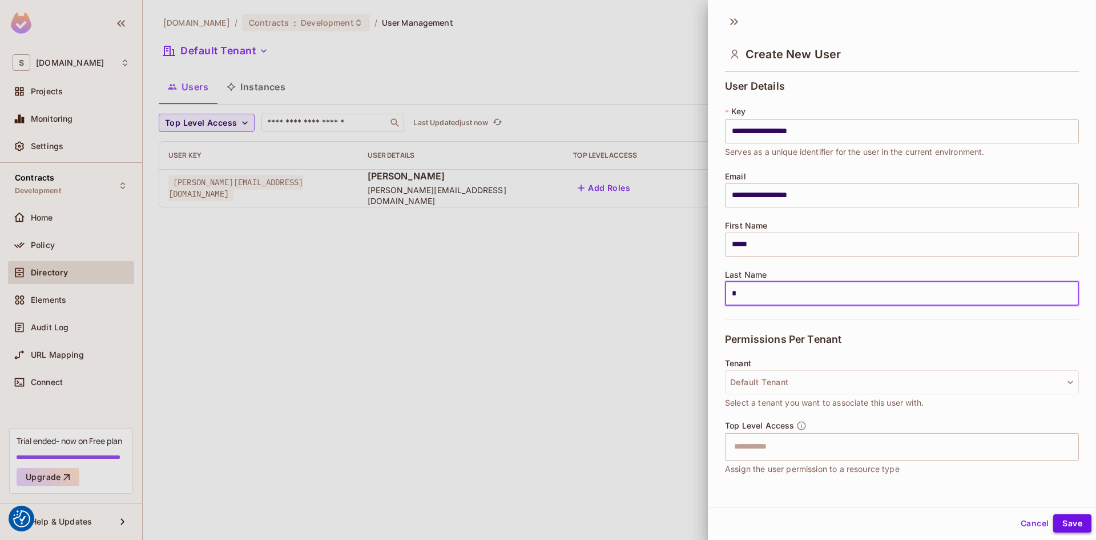
type input "*"
click at [1064, 523] on button "Save" at bounding box center [1073, 523] width 38 height 18
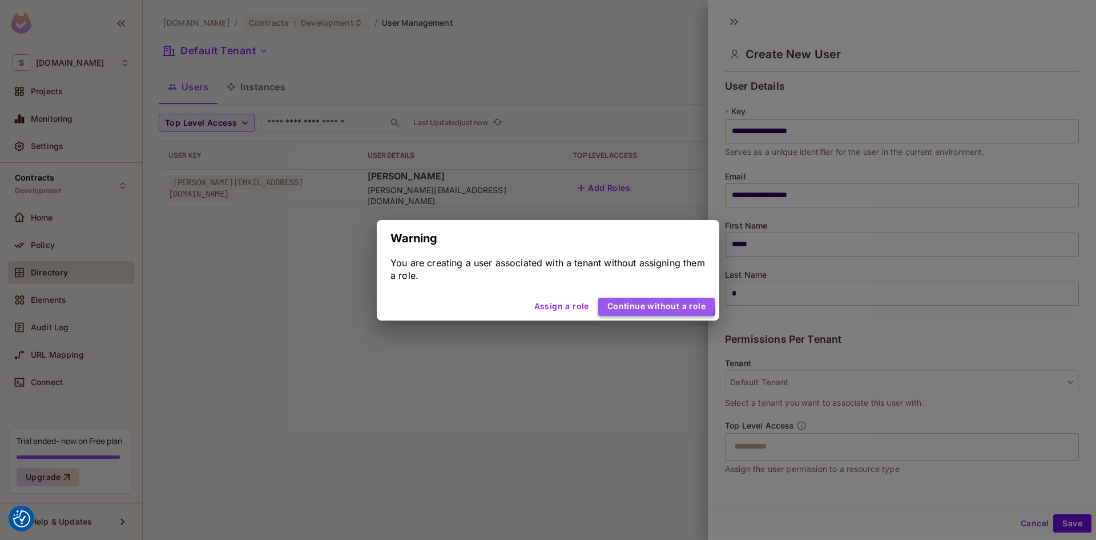
click at [659, 302] on button "Continue without a role" at bounding box center [656, 307] width 116 height 18
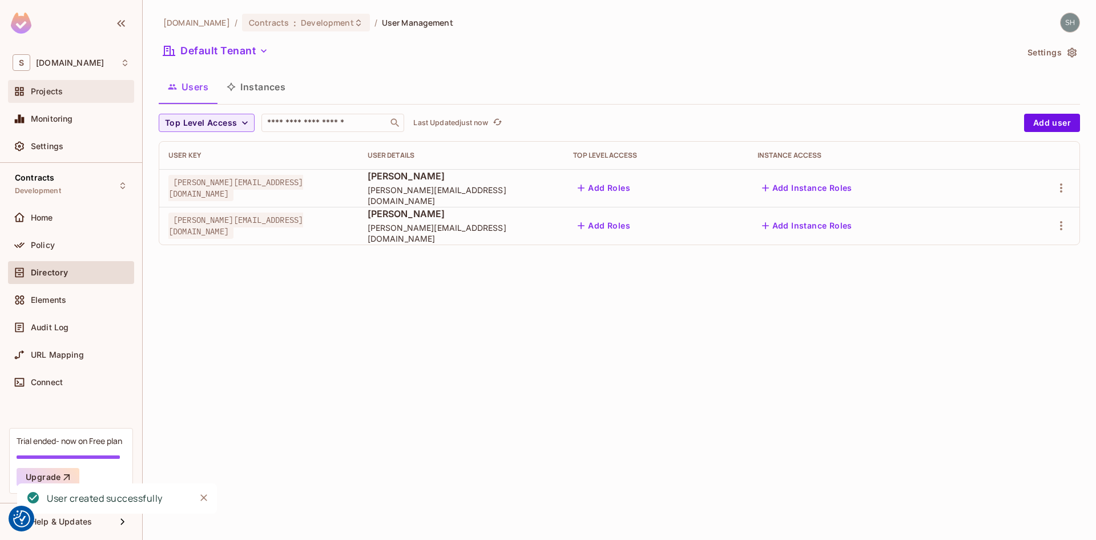
click at [53, 87] on span "Projects" at bounding box center [47, 91] width 32 height 9
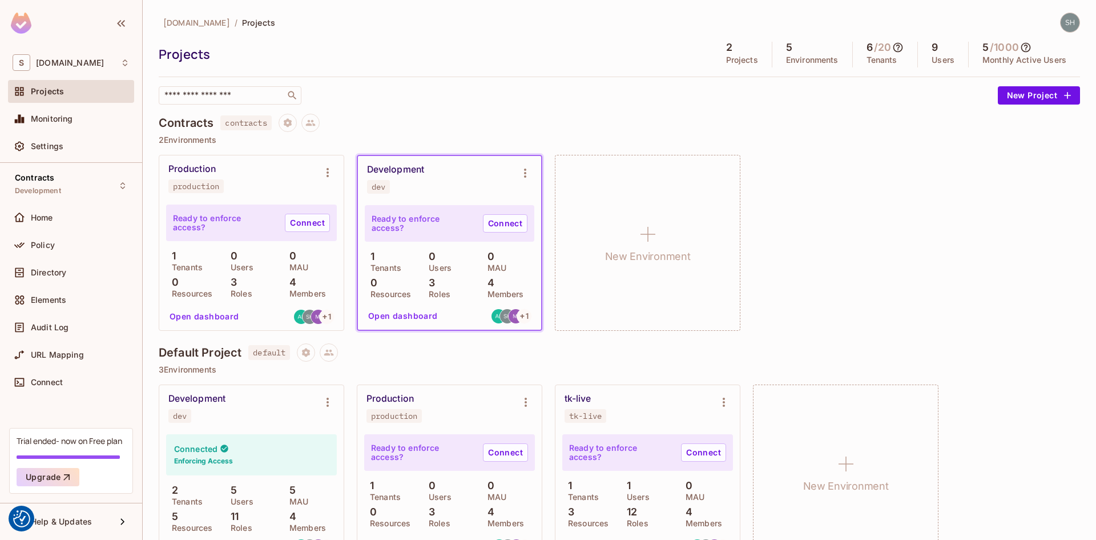
click at [471, 50] on div "Projects" at bounding box center [433, 54] width 548 height 17
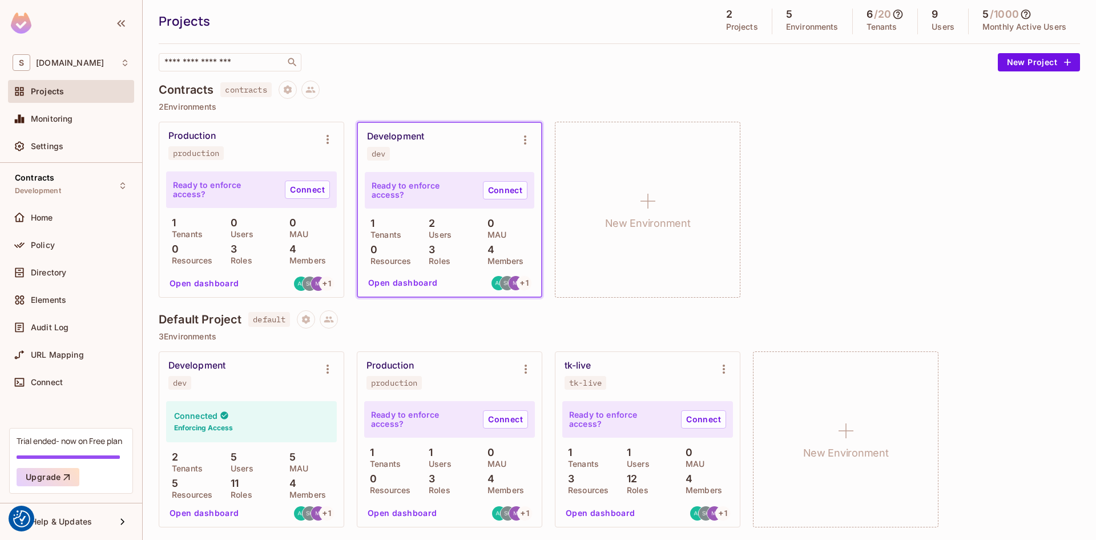
drag, startPoint x: 192, startPoint y: 508, endPoint x: 394, endPoint y: 412, distance: 223.3
click at [192, 508] on button "Open dashboard" at bounding box center [204, 513] width 79 height 18
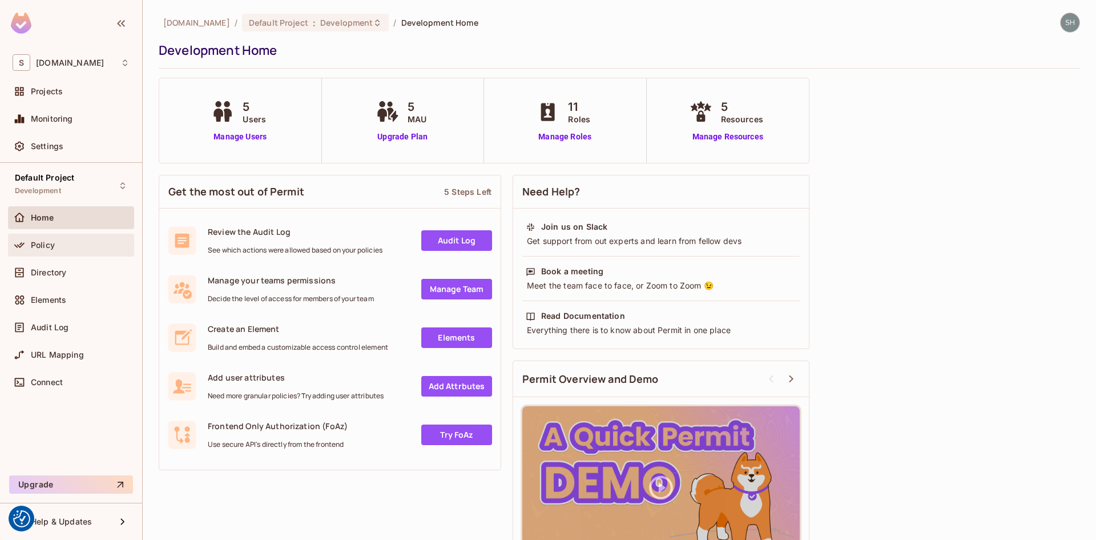
click at [42, 236] on div "Policy" at bounding box center [71, 245] width 126 height 23
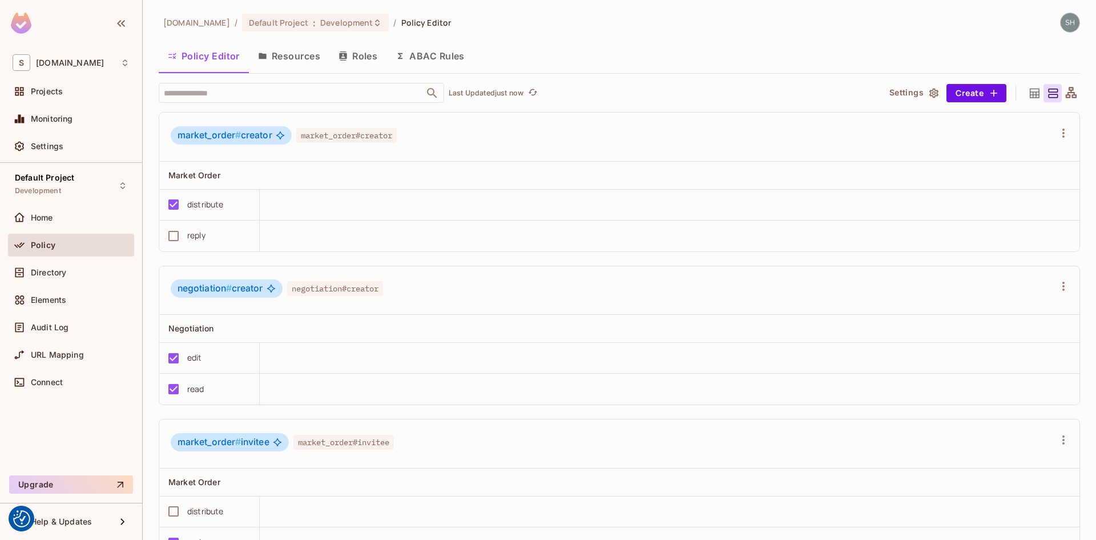
click at [1066, 93] on icon at bounding box center [1071, 92] width 11 height 11
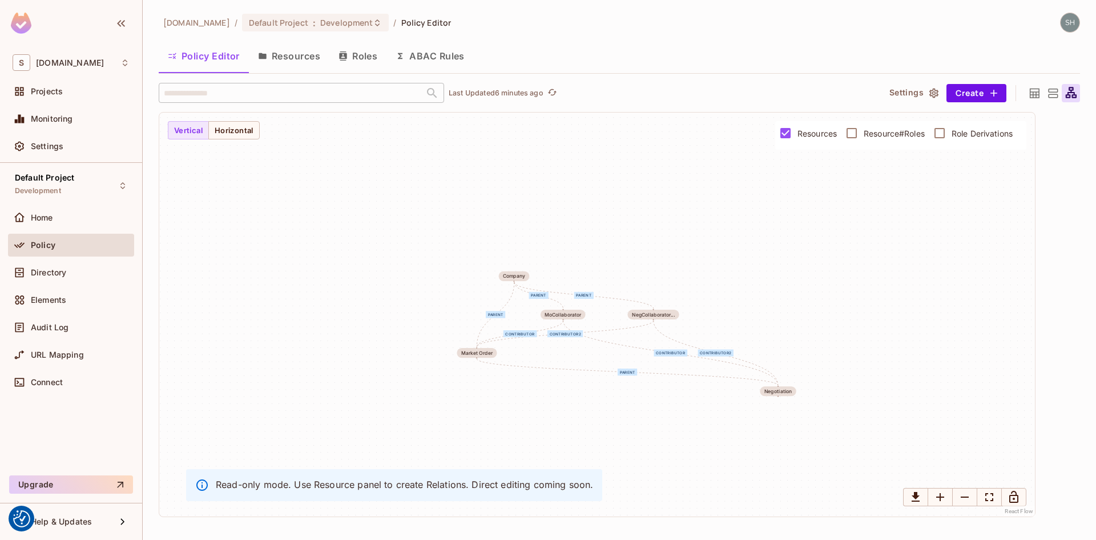
click at [429, 54] on button "ABAC Rules" at bounding box center [430, 56] width 87 height 29
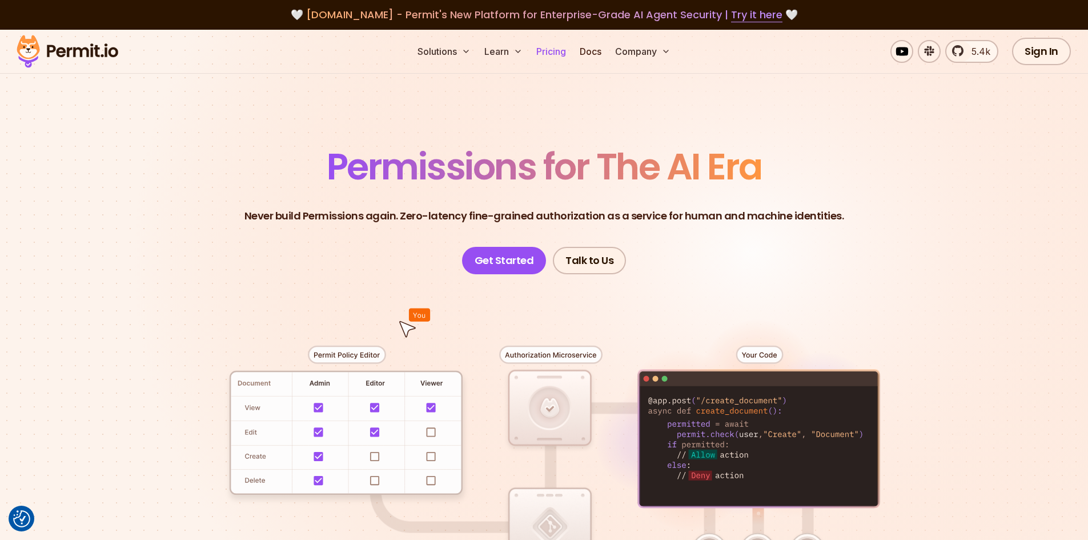
click at [562, 56] on link "Pricing" at bounding box center [551, 51] width 39 height 23
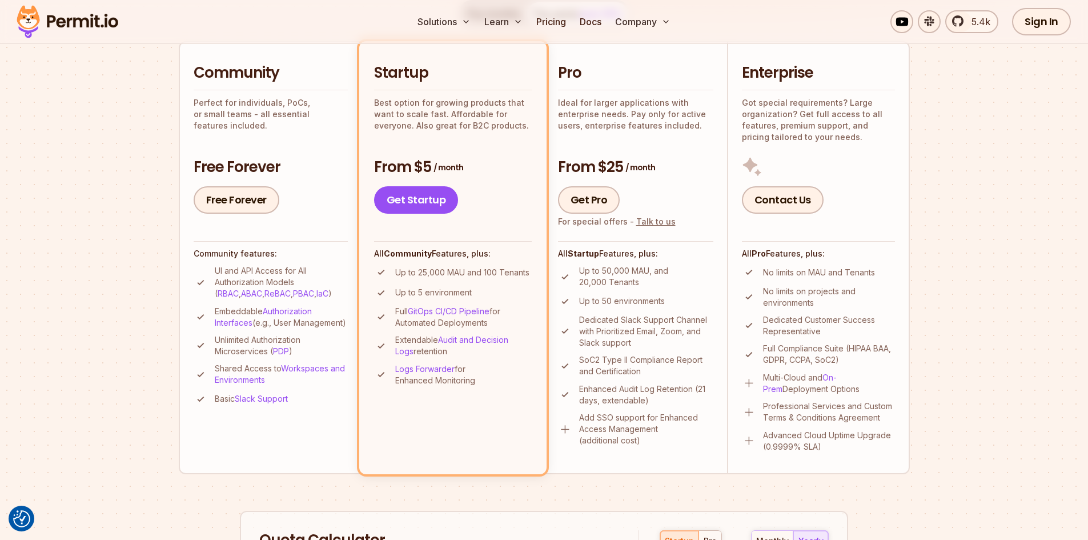
scroll to position [286, 0]
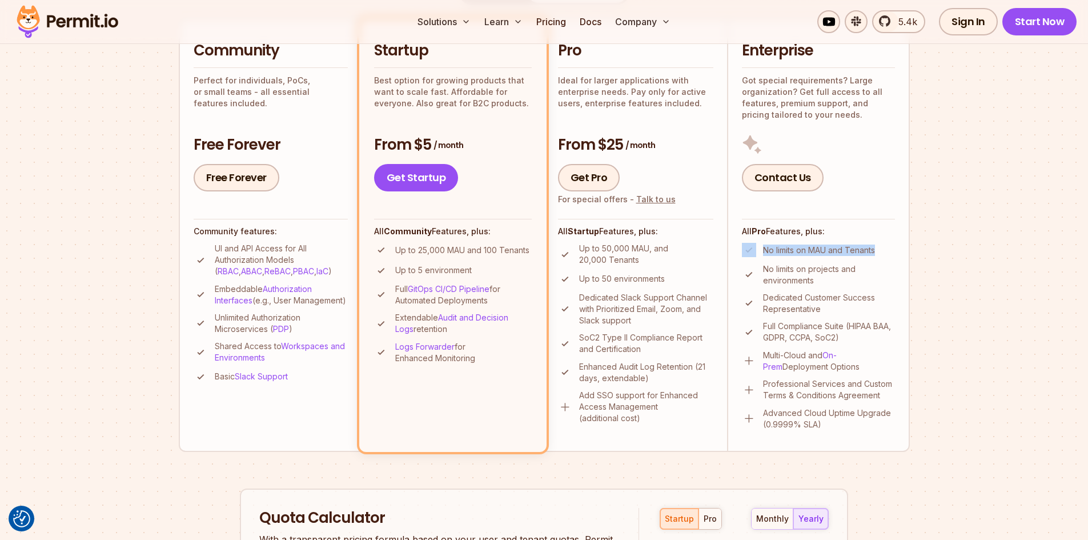
drag, startPoint x: 877, startPoint y: 248, endPoint x: 757, endPoint y: 248, distance: 119.9
click at [757, 248] on li "No limits on MAU and Tenants" at bounding box center [818, 250] width 153 height 14
